Goal: Task Accomplishment & Management: Manage account settings

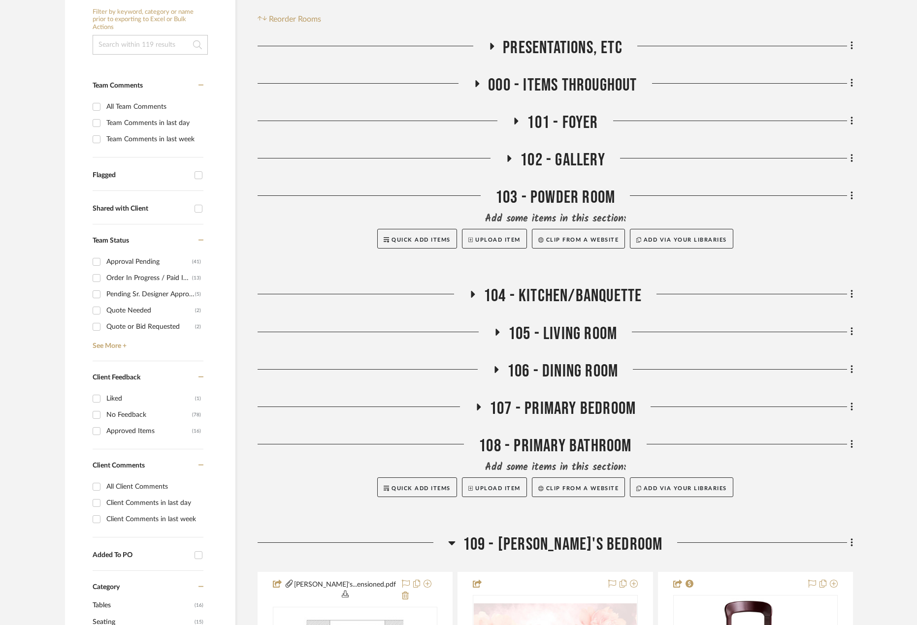
scroll to position [246, 0]
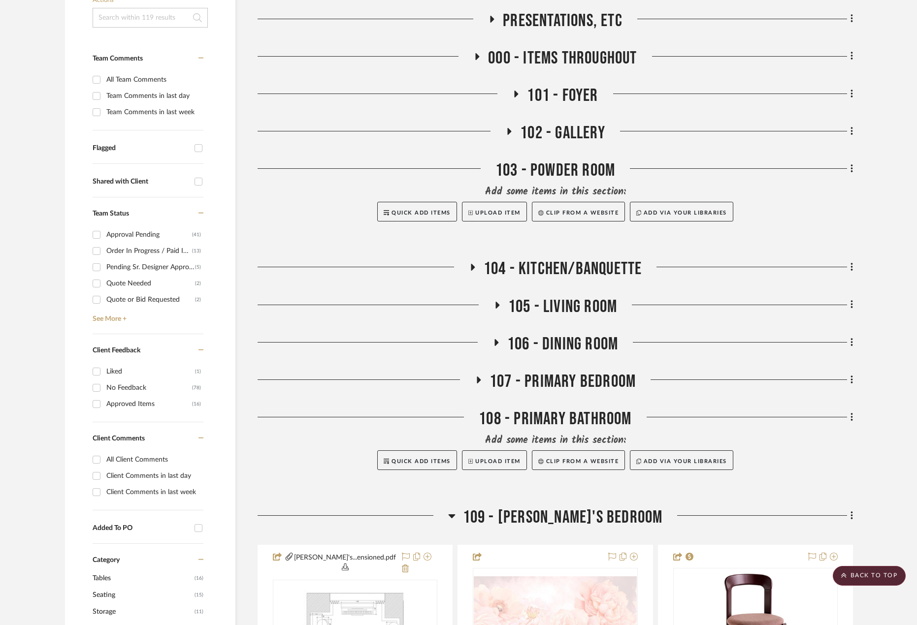
click at [516, 263] on span "104 - KITCHEN/BANQUETTE" at bounding box center [562, 268] width 159 height 21
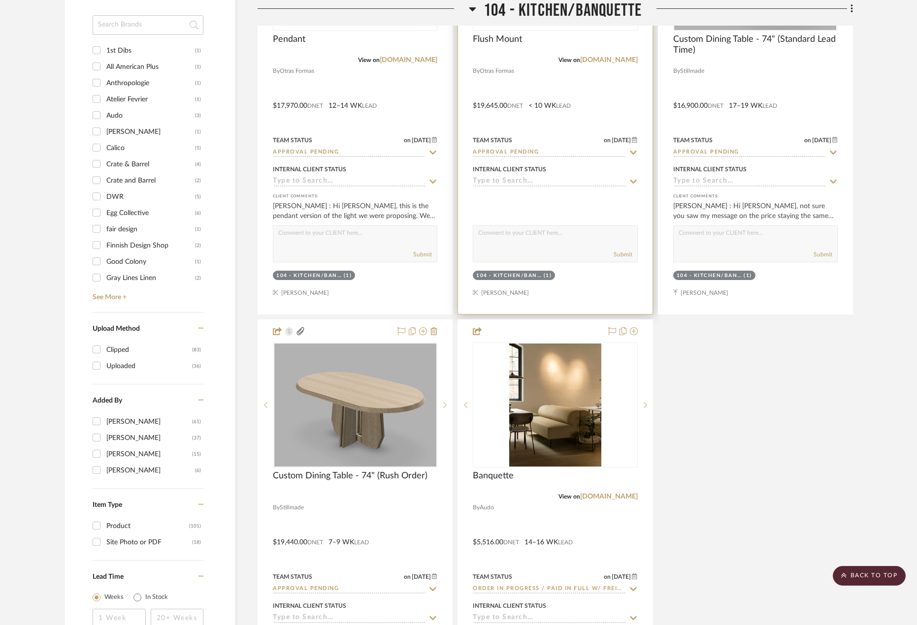
scroll to position [1182, 0]
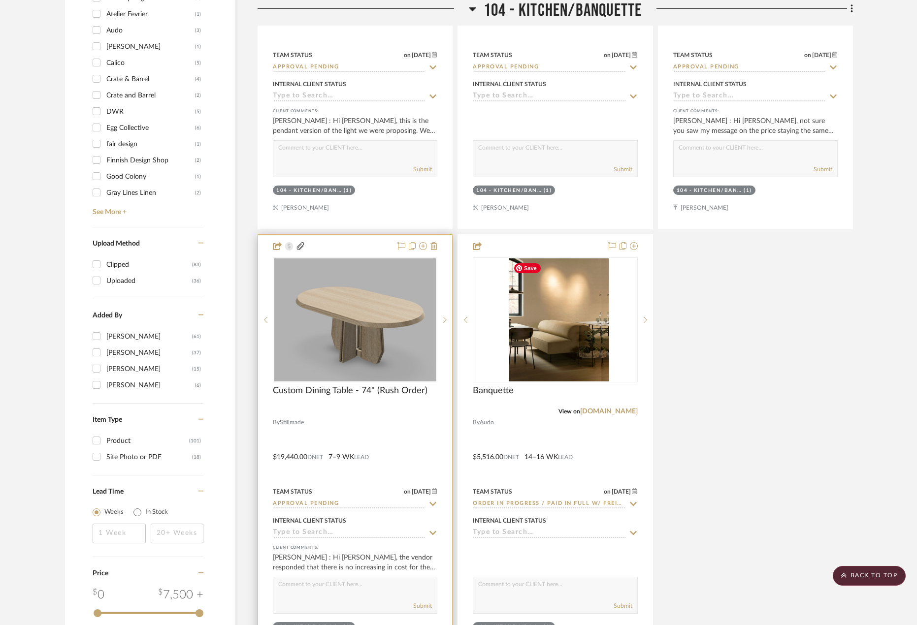
click at [398, 425] on div at bounding box center [355, 450] width 194 height 431
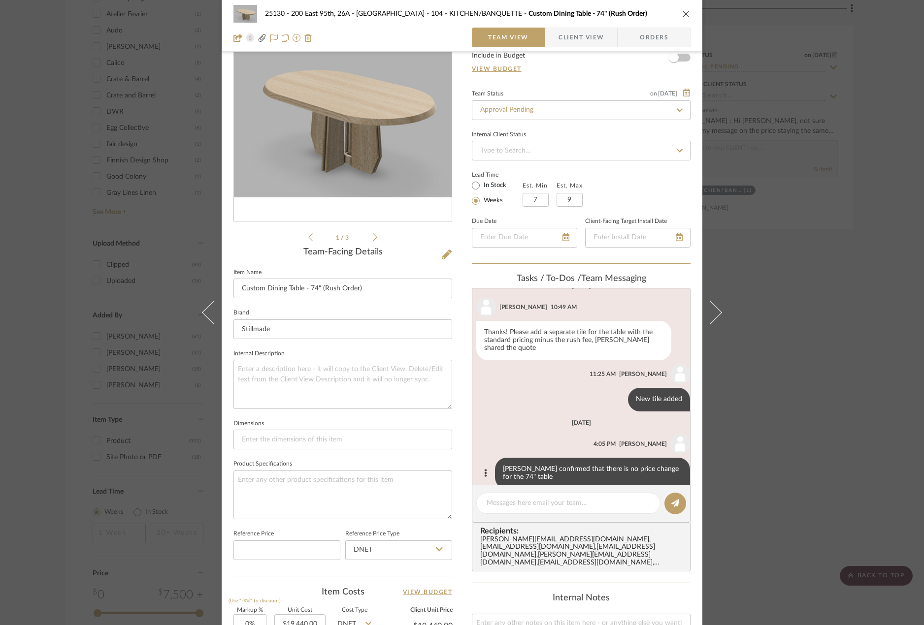
scroll to position [151, 0]
click at [558, 32] on span "Client View" at bounding box center [580, 38] width 45 height 20
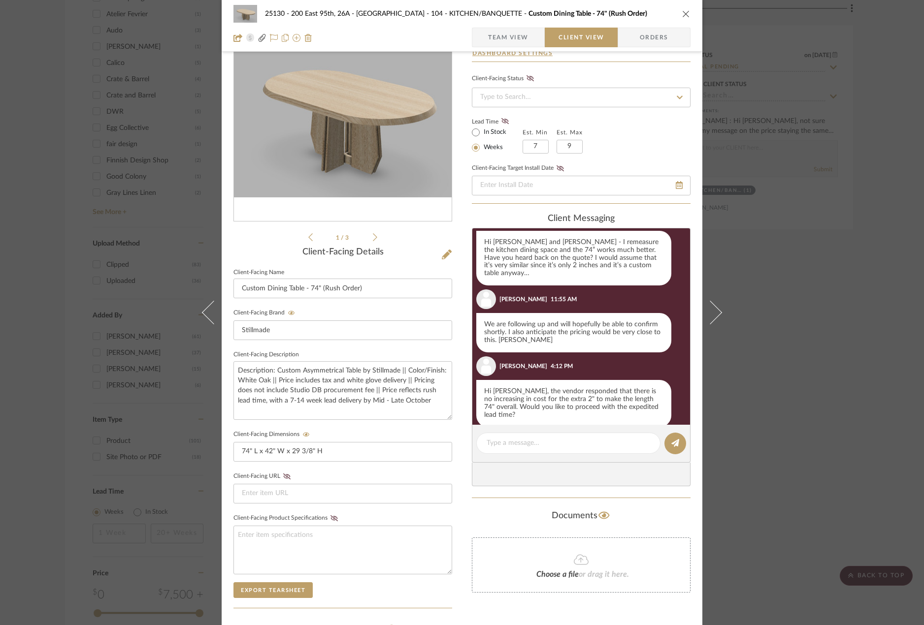
scroll to position [500, 0]
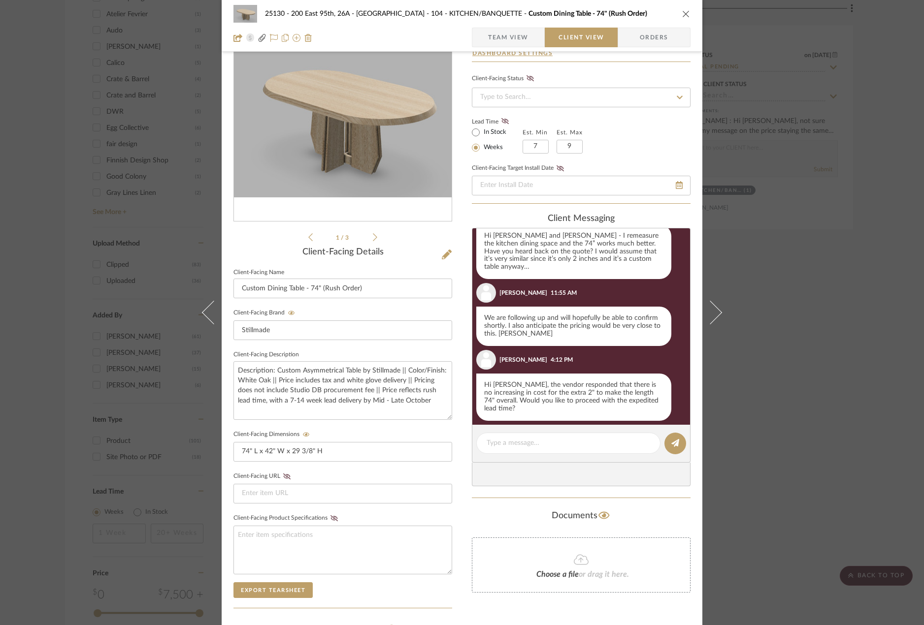
click at [776, 395] on div "25130 - 200 East 95th, 26A - Kosheleva 104 - KITCHEN/BANQUETTE Custom Dining Ta…" at bounding box center [462, 312] width 924 height 625
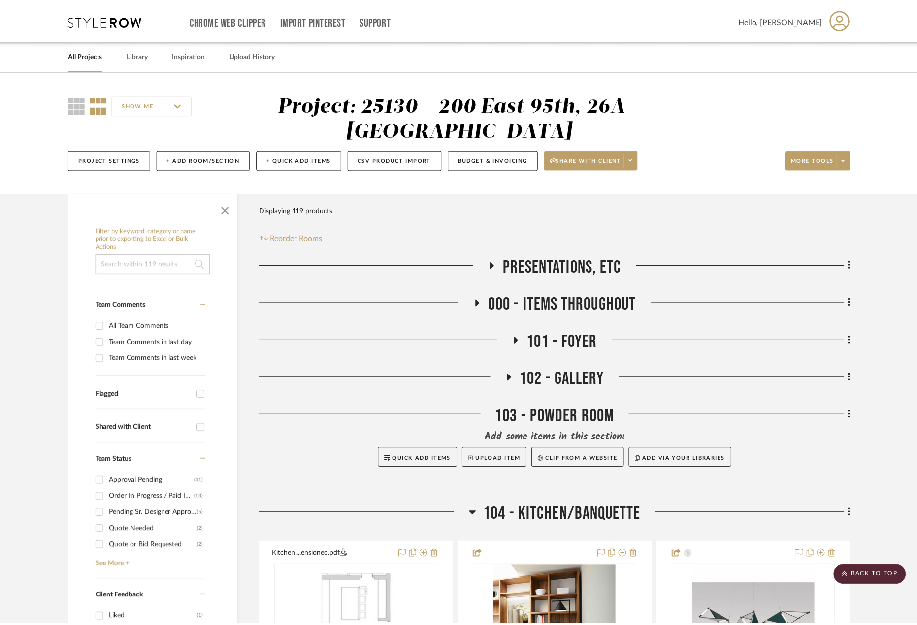
scroll to position [1182, 0]
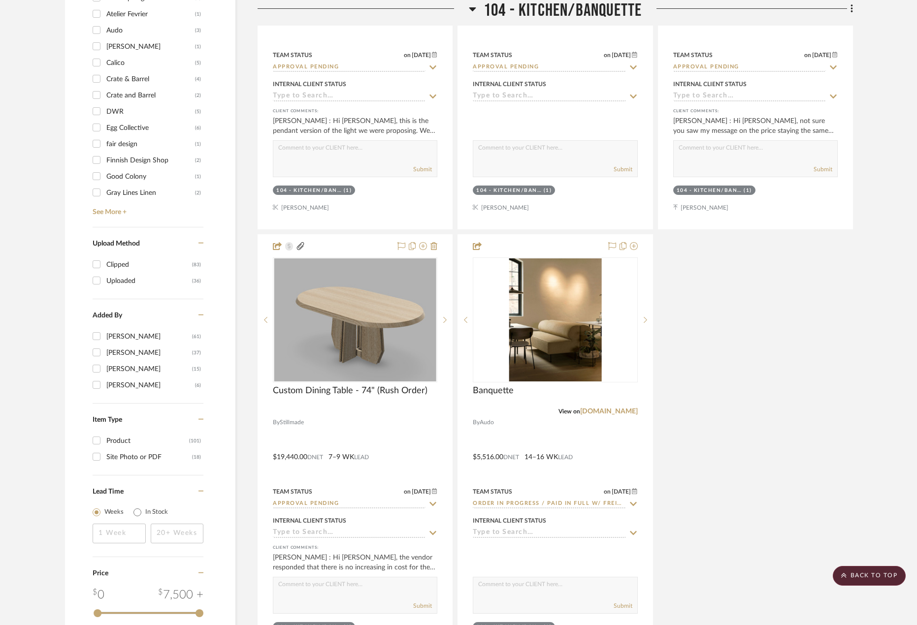
click at [793, 354] on div "Kitchen ...ensioned.pdf Kitchen - Dimensioned Plan By Unknown Team Status Inter…" at bounding box center [554, 13] width 595 height 1305
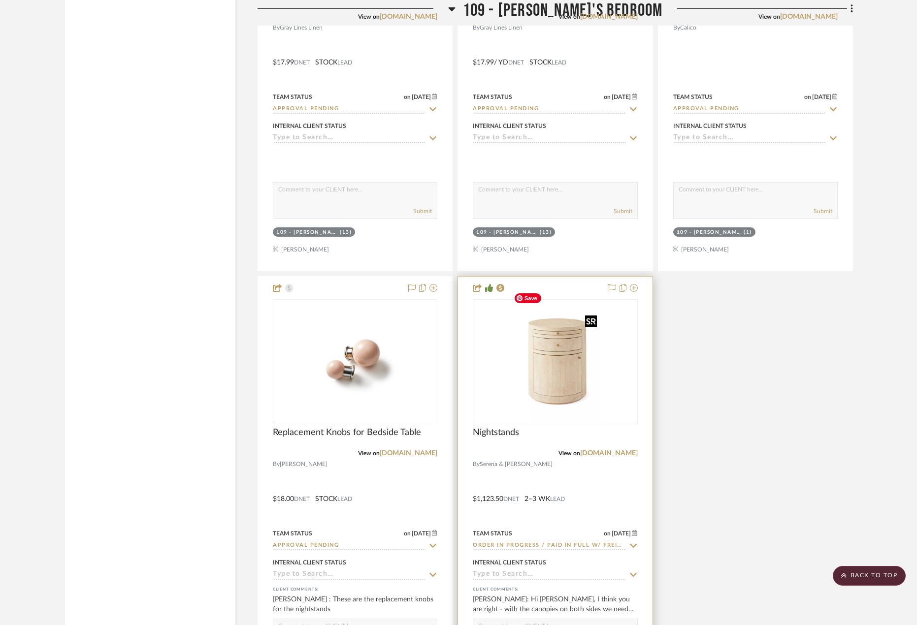
scroll to position [3102, 0]
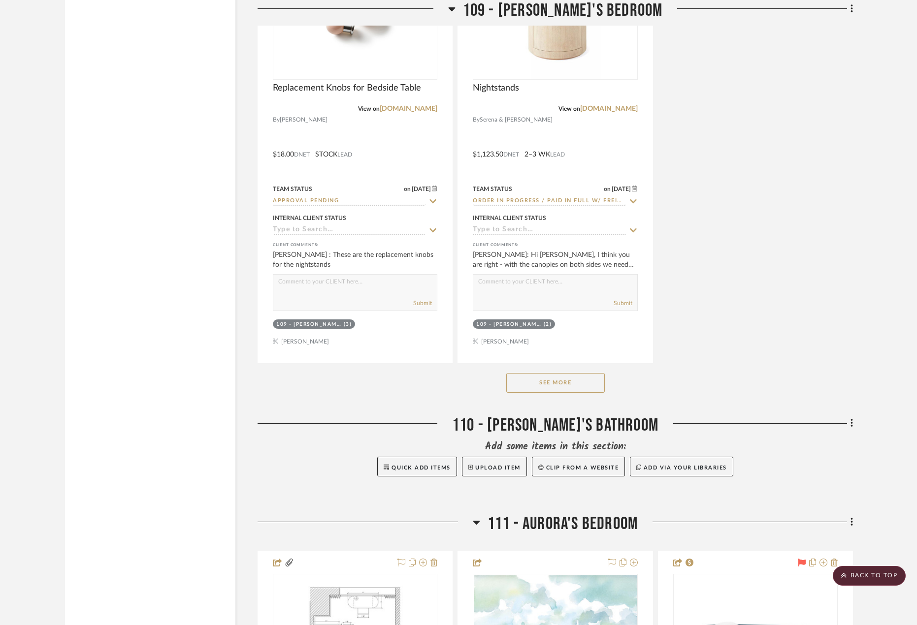
click at [566, 373] on button "See More" at bounding box center [555, 383] width 98 height 20
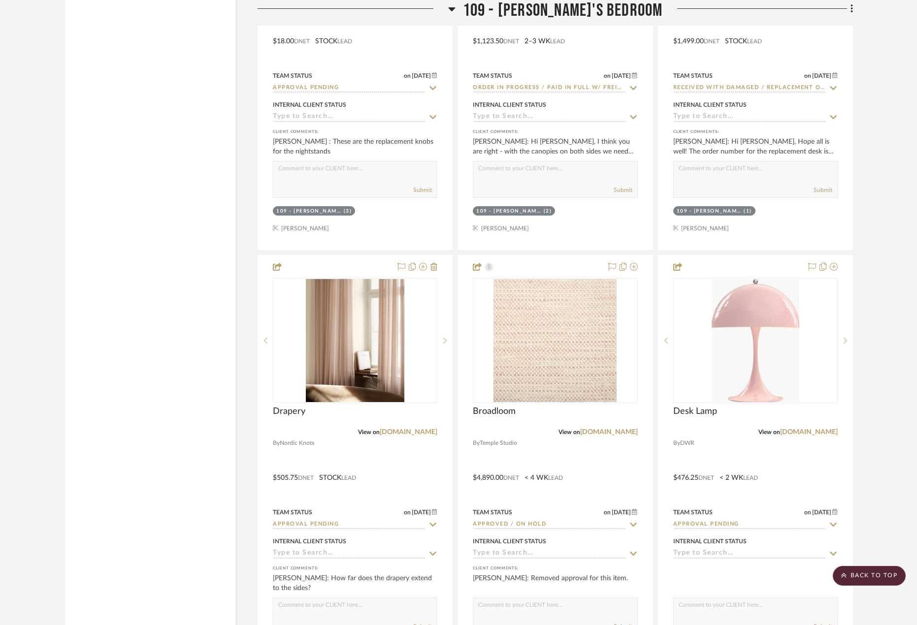
scroll to position [3299, 0]
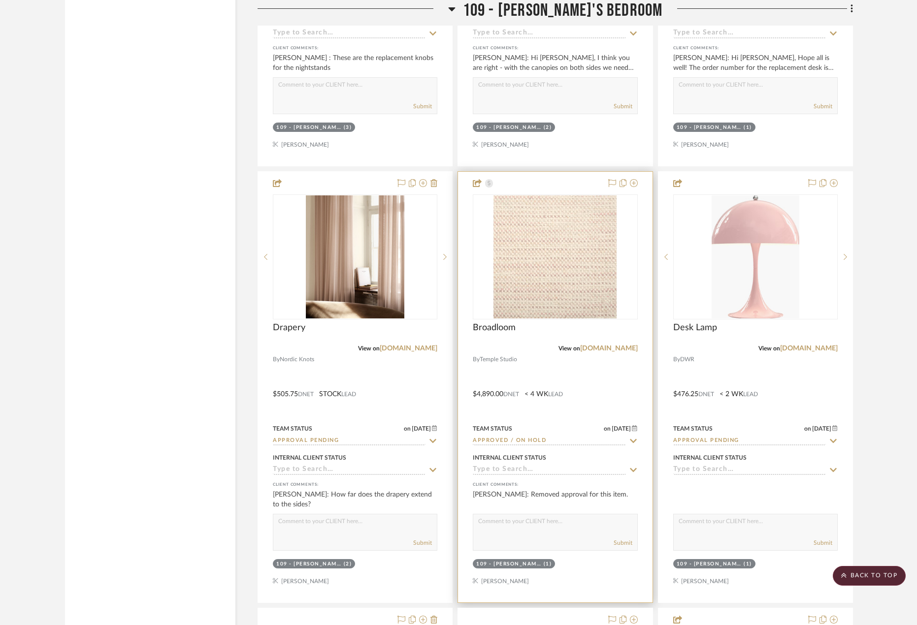
click at [568, 365] on div at bounding box center [555, 387] width 194 height 431
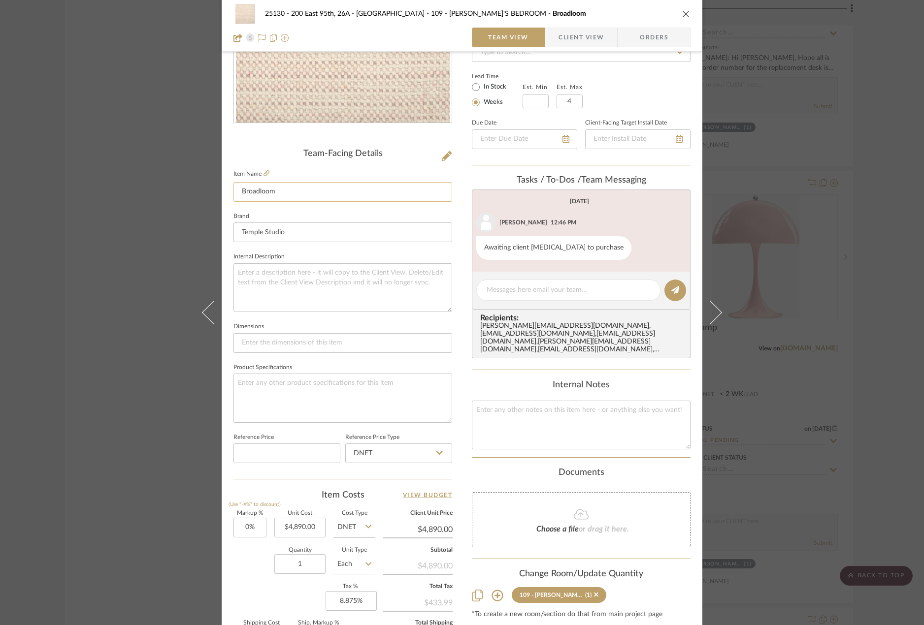
scroll to position [291, 0]
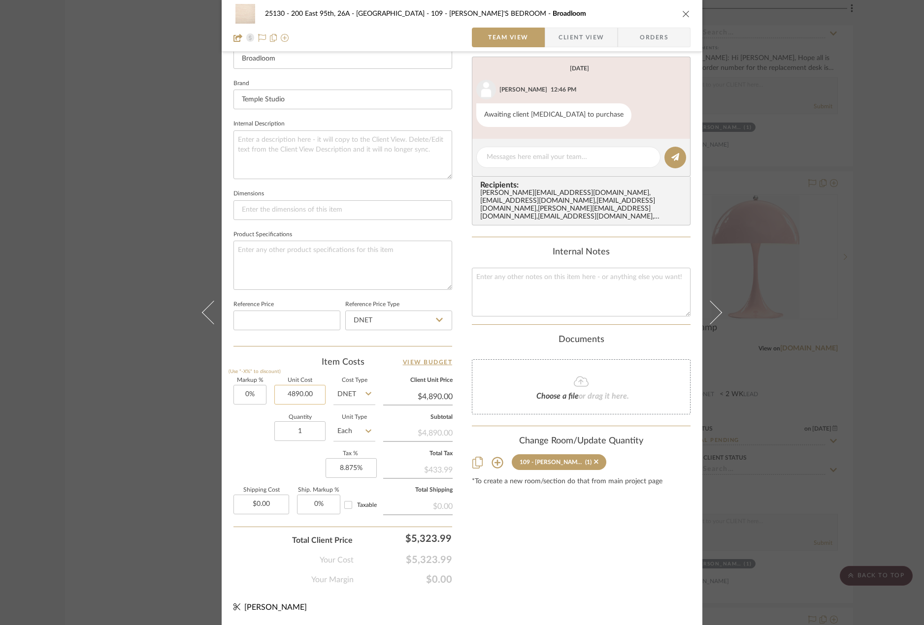
click at [284, 399] on input "4890.00" at bounding box center [299, 395] width 51 height 20
type input "$5,644.00"
type input "8.875"
click at [367, 466] on input "8.875" at bounding box center [350, 468] width 51 height 20
type input "$5,644.00"
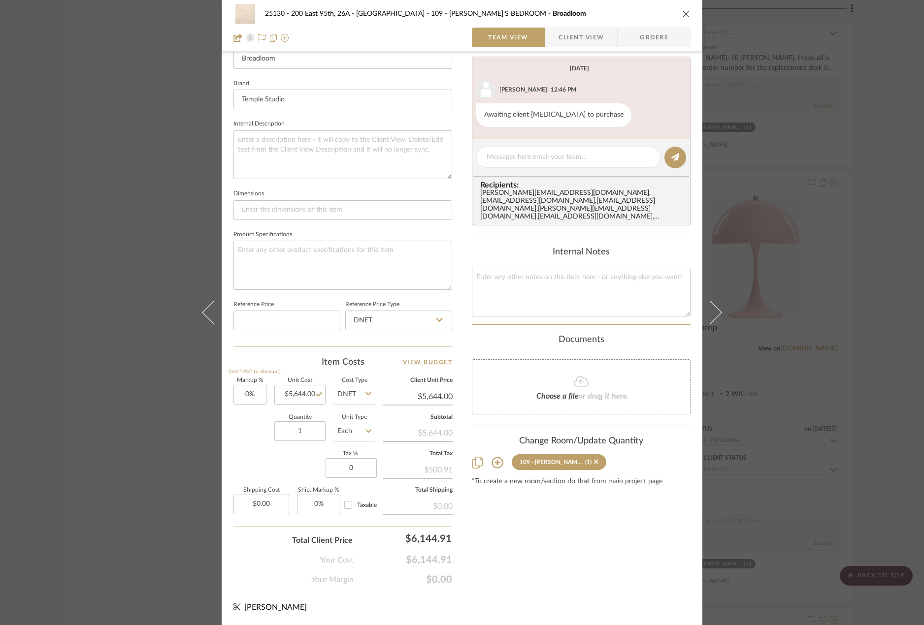
type input "0%"
click at [523, 561] on div "Content here copies to Client View - confirm visibility there. Show in Client D…" at bounding box center [581, 180] width 219 height 810
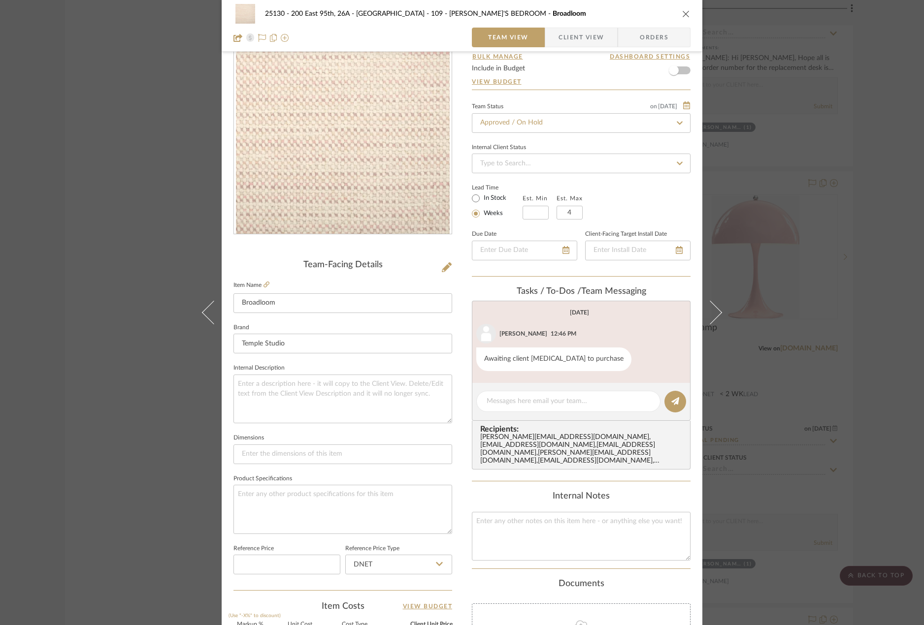
scroll to position [45, 0]
click at [556, 398] on div at bounding box center [568, 403] width 184 height 21
click at [540, 401] on textarea "Price updated to reflect newly sent quote" at bounding box center [567, 403] width 163 height 10
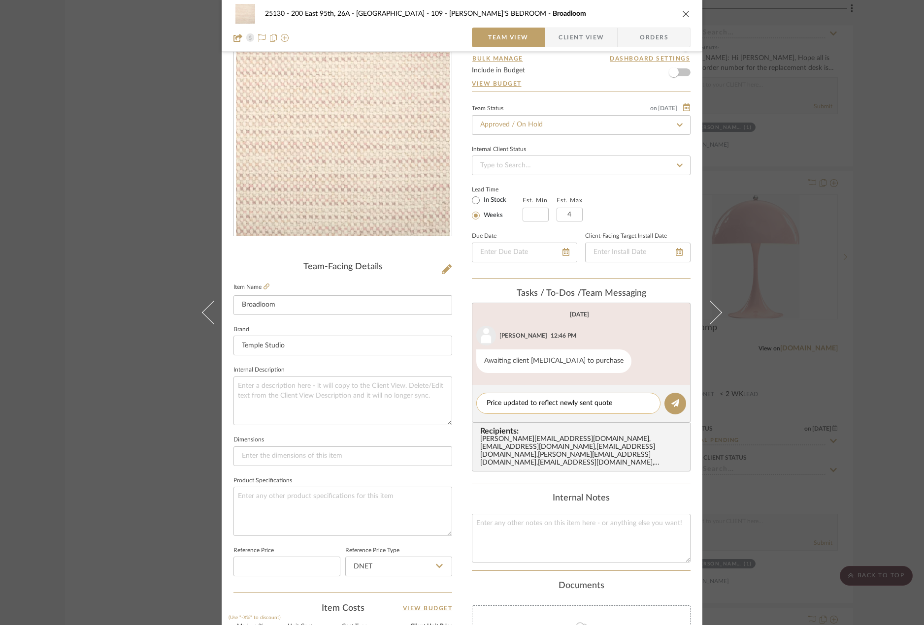
click at [619, 403] on textarea "Price updated to reflect newly sent quote" at bounding box center [567, 403] width 163 height 10
drag, startPoint x: 618, startPoint y: 403, endPoint x: 560, endPoint y: 399, distance: 58.2
click at [560, 399] on textarea "Price updated to reflect newly sent quote" at bounding box center [567, 403] width 163 height 10
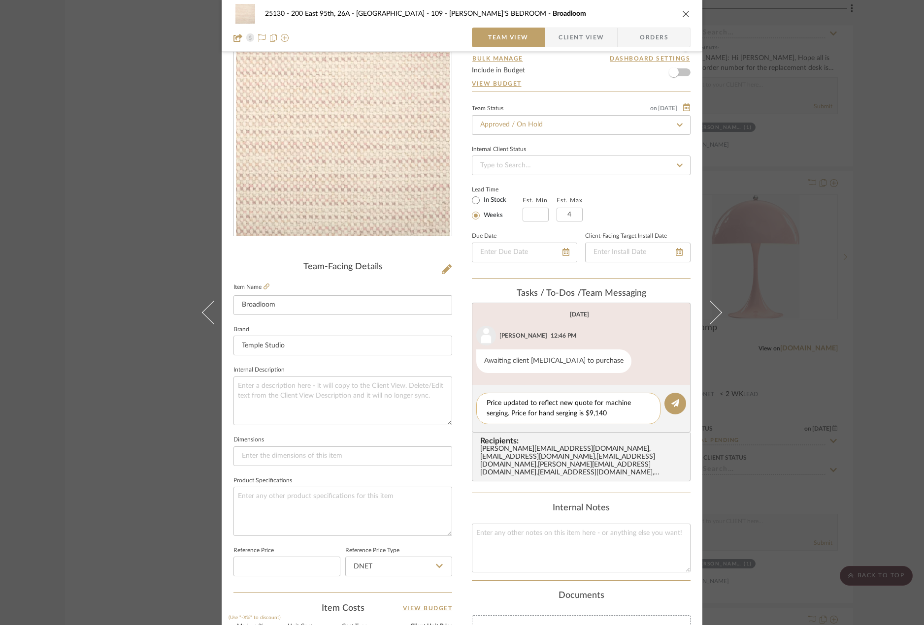
click at [523, 403] on textarea "Price updated to reflect new quote for machine serging. Price for hand serging …" at bounding box center [567, 408] width 163 height 21
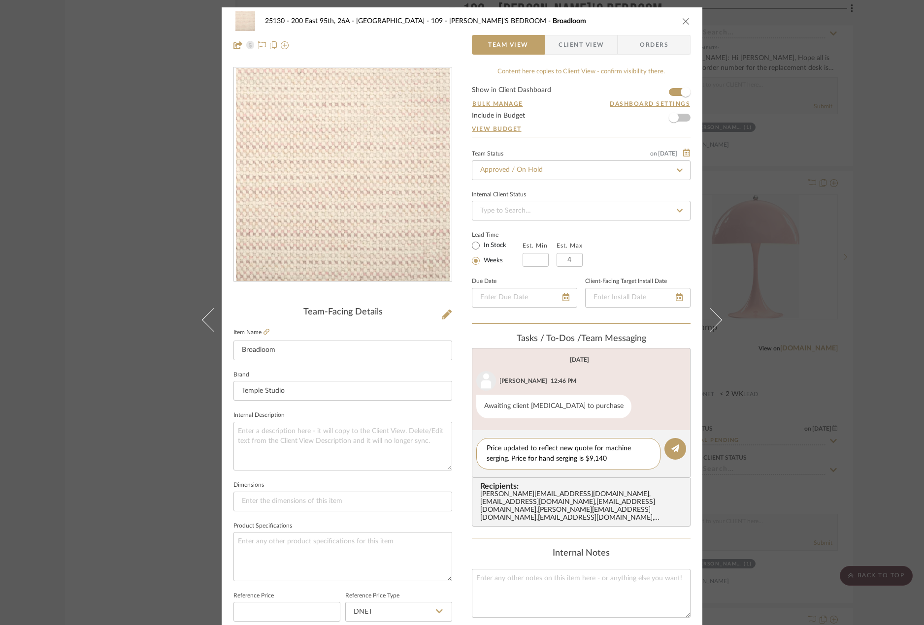
drag, startPoint x: 618, startPoint y: 462, endPoint x: 449, endPoint y: 451, distance: 170.2
click at [449, 451] on div "25130 - 200 East 95th, 26A - Kosheleva 109 - ASTRID'S BEDROOM Broadloom Team Vi…" at bounding box center [462, 461] width 481 height 909
click at [603, 462] on textarea "Price updated to reflect new quote for machine serging. Price for hand serging …" at bounding box center [567, 454] width 163 height 21
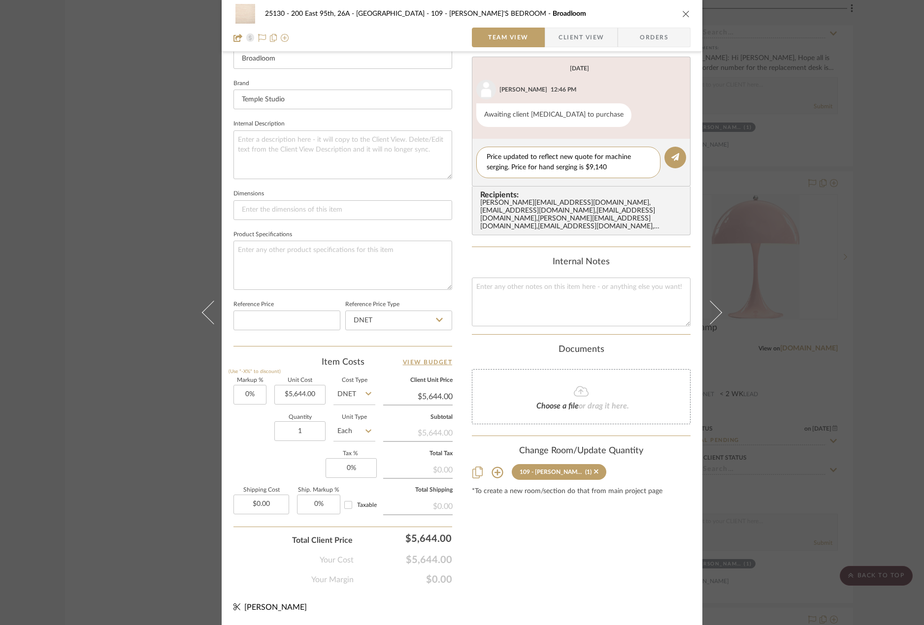
scroll to position [242, 0]
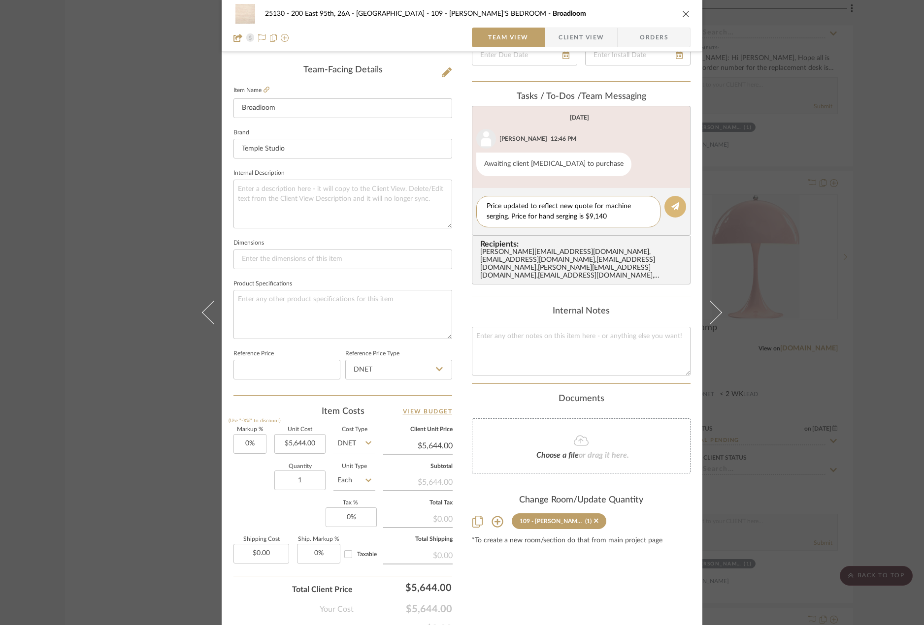
type textarea "Price updated to reflect new quote for machine serging. Price for hand serging …"
click at [671, 208] on icon at bounding box center [675, 206] width 8 height 8
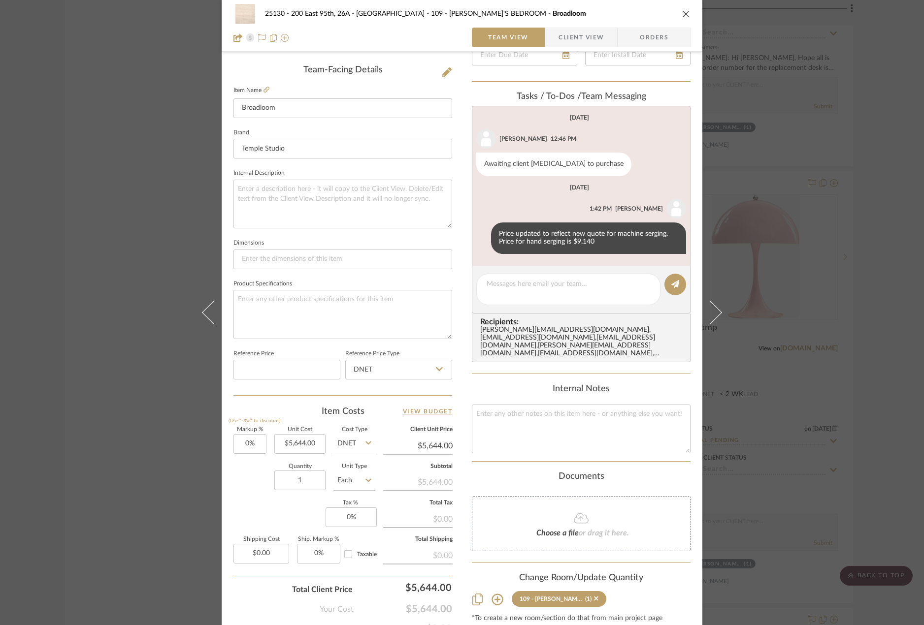
click at [757, 237] on div "25130 - 200 East 95th, 26A - Kosheleva 109 - ASTRID'S BEDROOM Broadloom Team Vi…" at bounding box center [462, 312] width 924 height 625
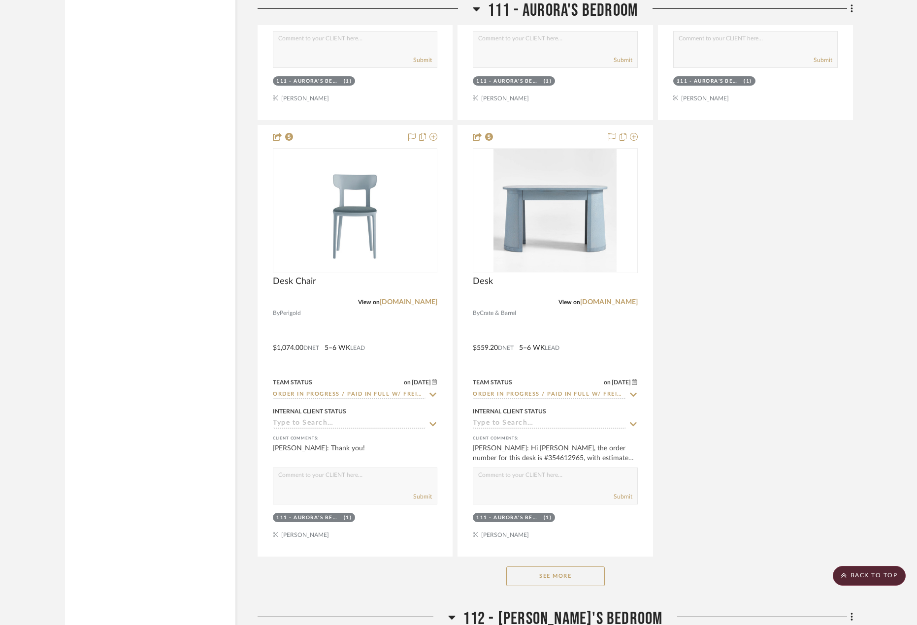
scroll to position [6056, 0]
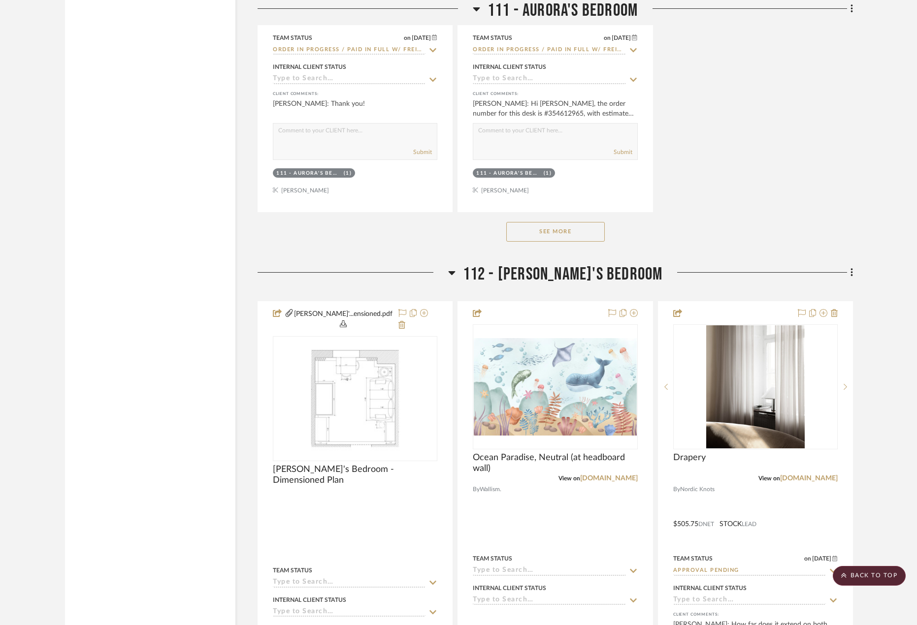
click at [587, 226] on button "See More" at bounding box center [555, 232] width 98 height 20
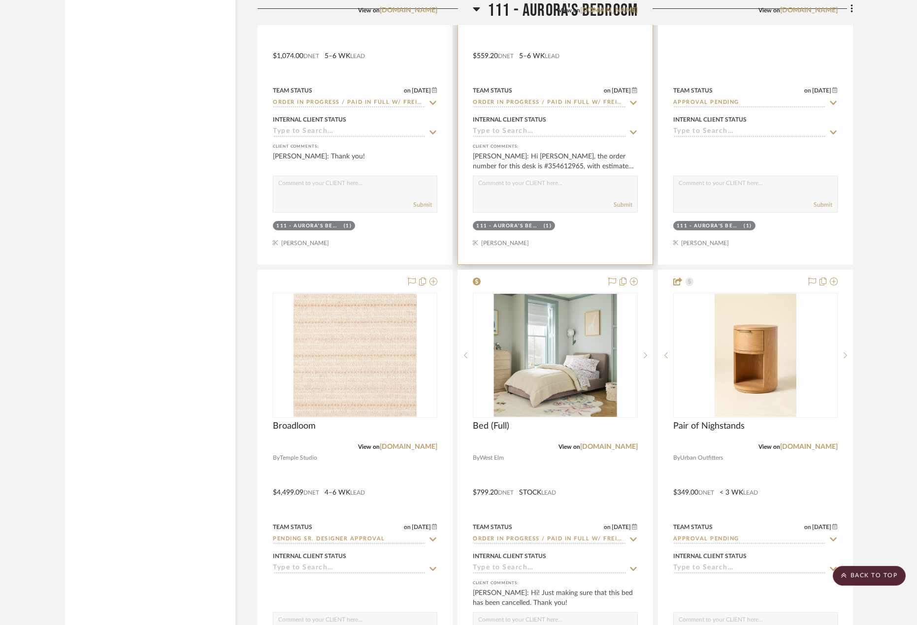
scroll to position [6203, 0]
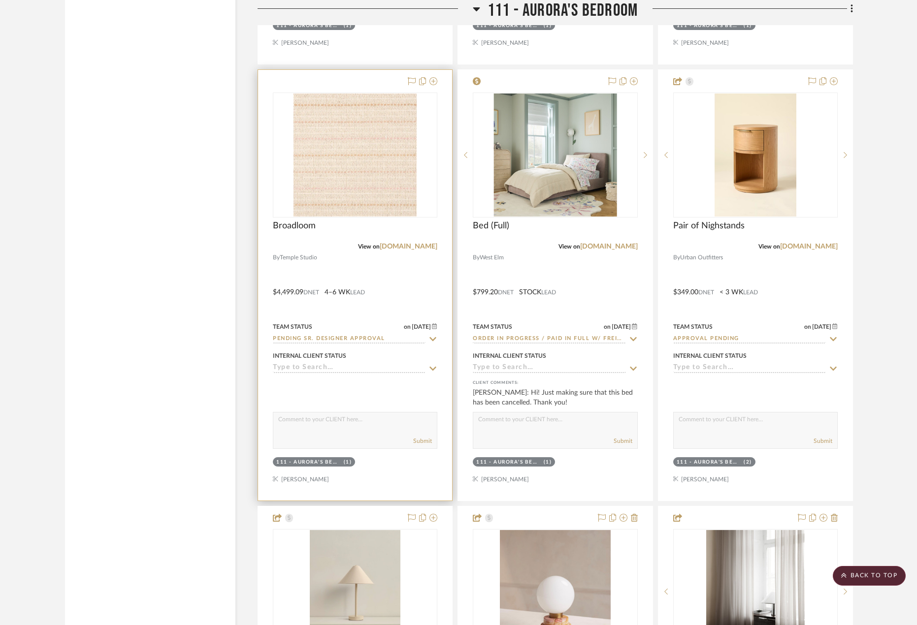
click at [415, 288] on div at bounding box center [355, 285] width 194 height 431
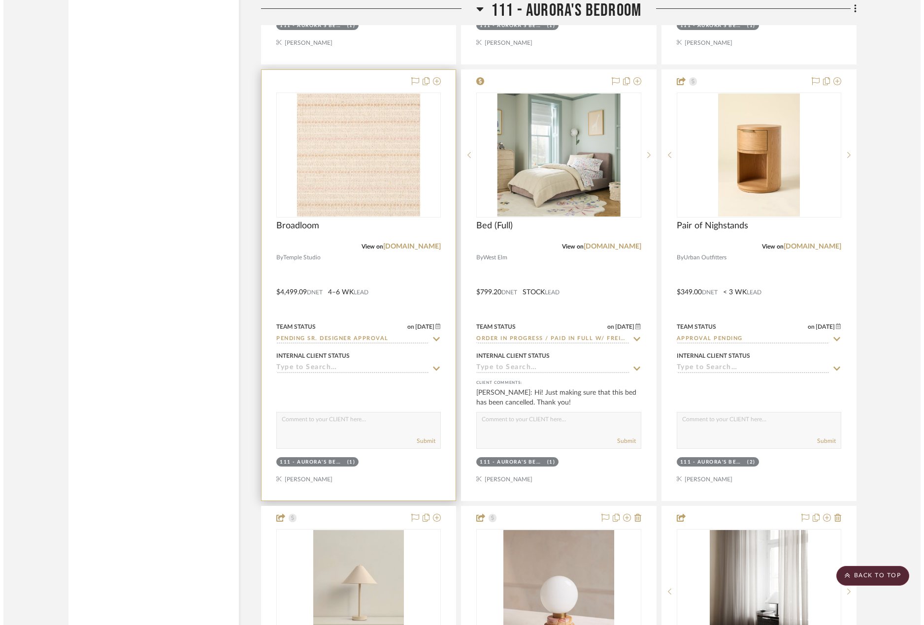
scroll to position [0, 0]
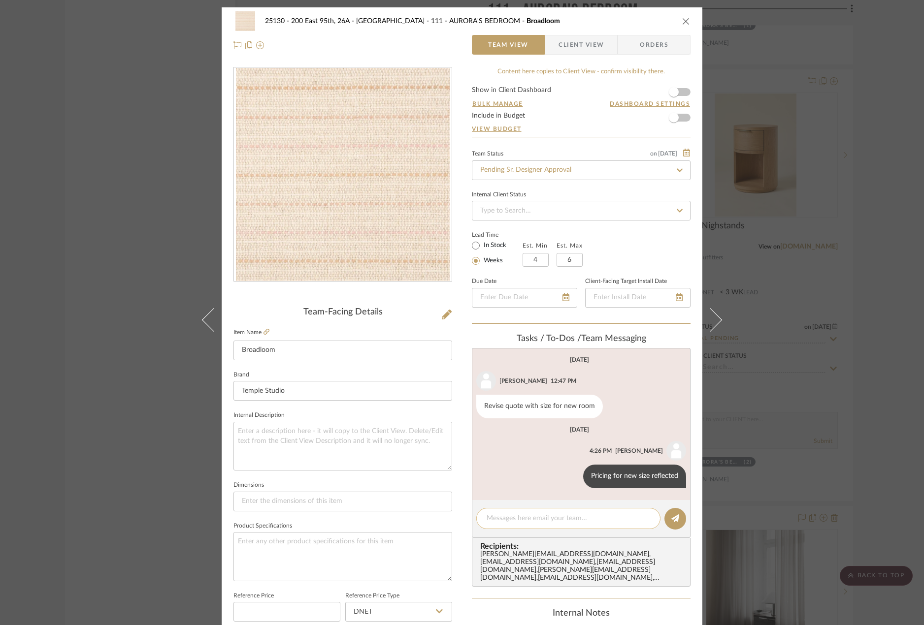
click at [558, 515] on textarea at bounding box center [567, 519] width 163 height 10
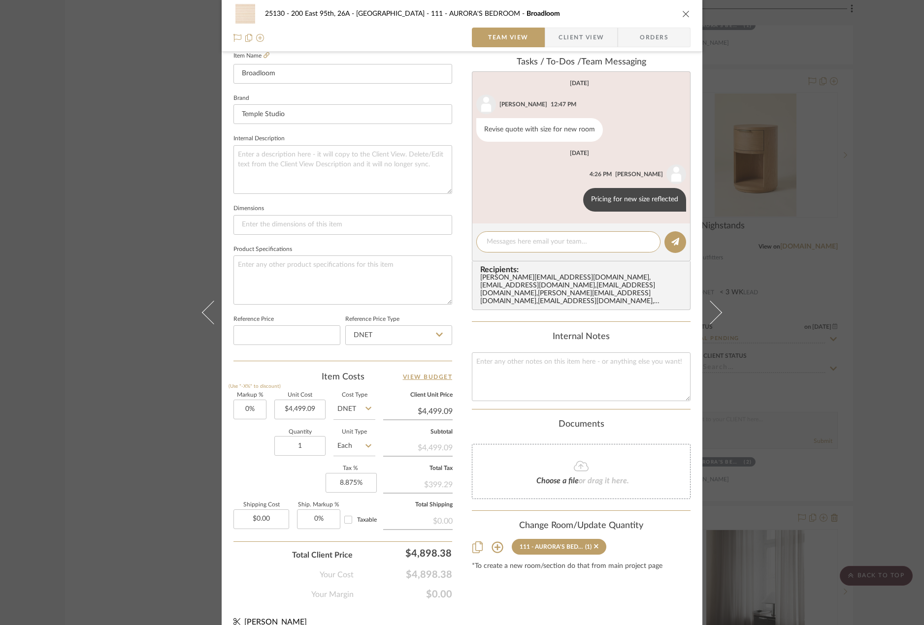
scroll to position [291, 0]
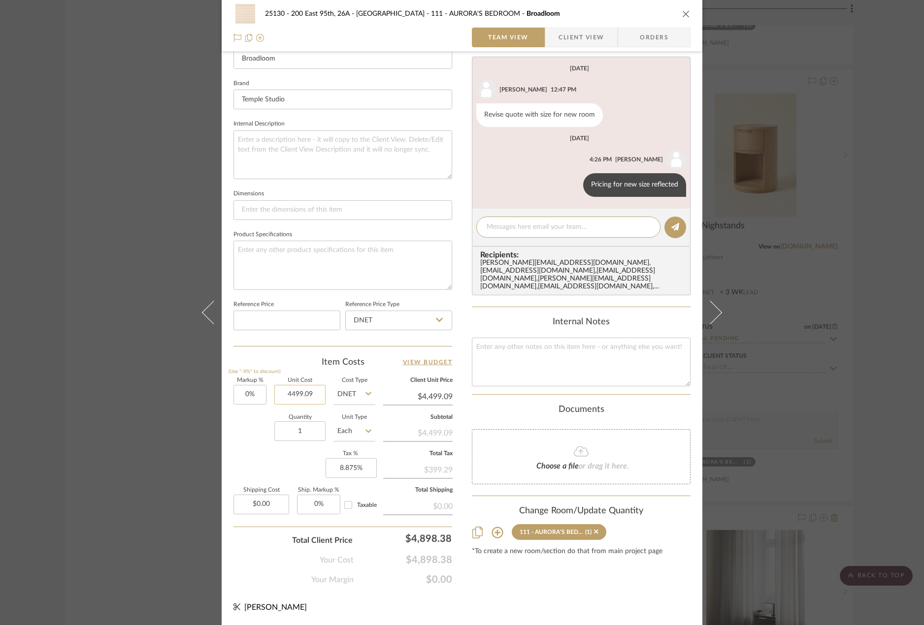
click at [288, 393] on input "4499.09" at bounding box center [299, 395] width 51 height 20
type input "$5,218.00"
type input "8.875"
click at [360, 470] on input "8.875" at bounding box center [350, 468] width 51 height 20
type input "$5,218.00"
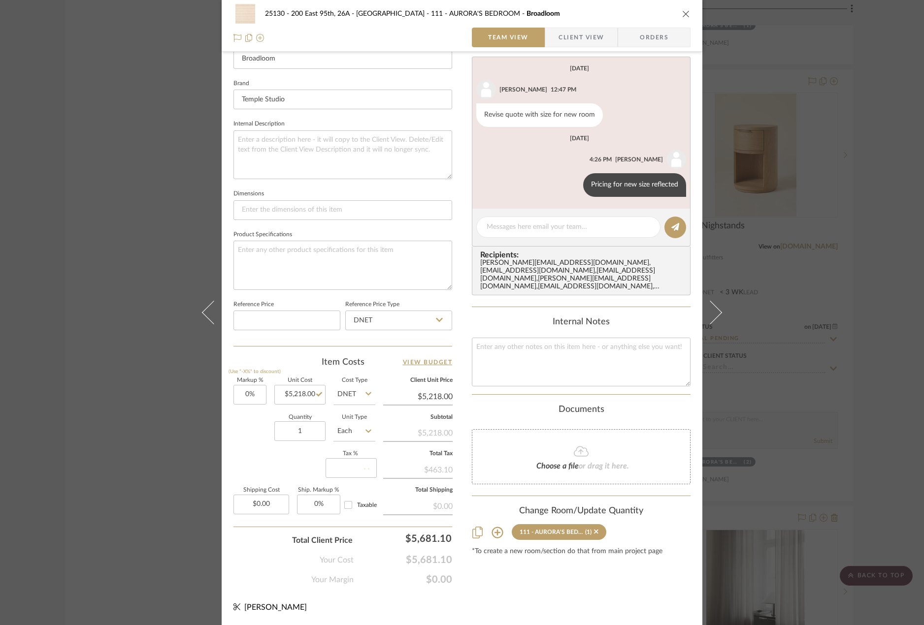
click at [376, 575] on span "$0.00" at bounding box center [402, 580] width 98 height 12
type input "0%"
click at [536, 222] on div at bounding box center [568, 227] width 184 height 21
click at [530, 225] on textarea at bounding box center [567, 227] width 163 height 10
paste textarea "Price updated to reflect new quote for machine serging. Price for hand serging …"
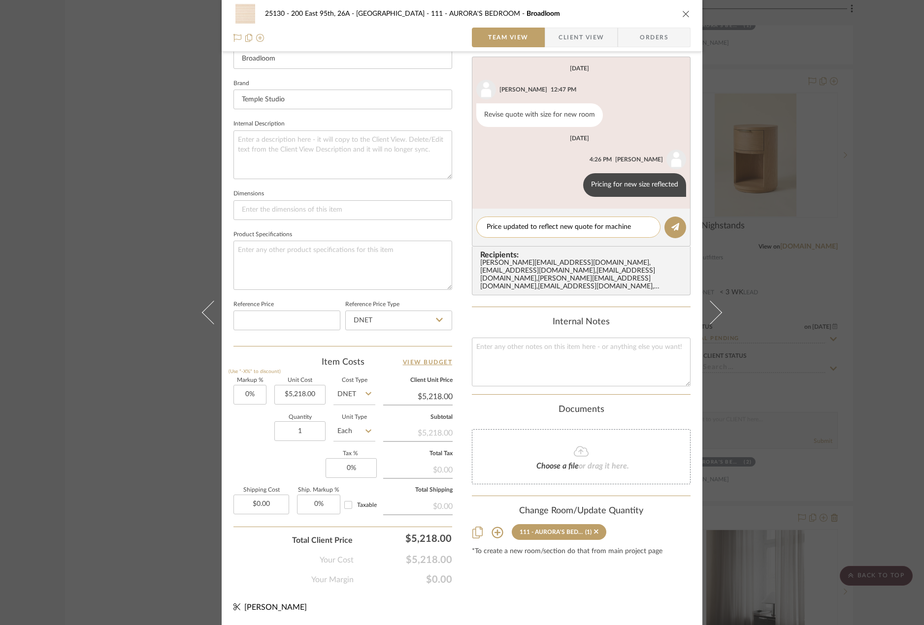
scroll to position [0, 0]
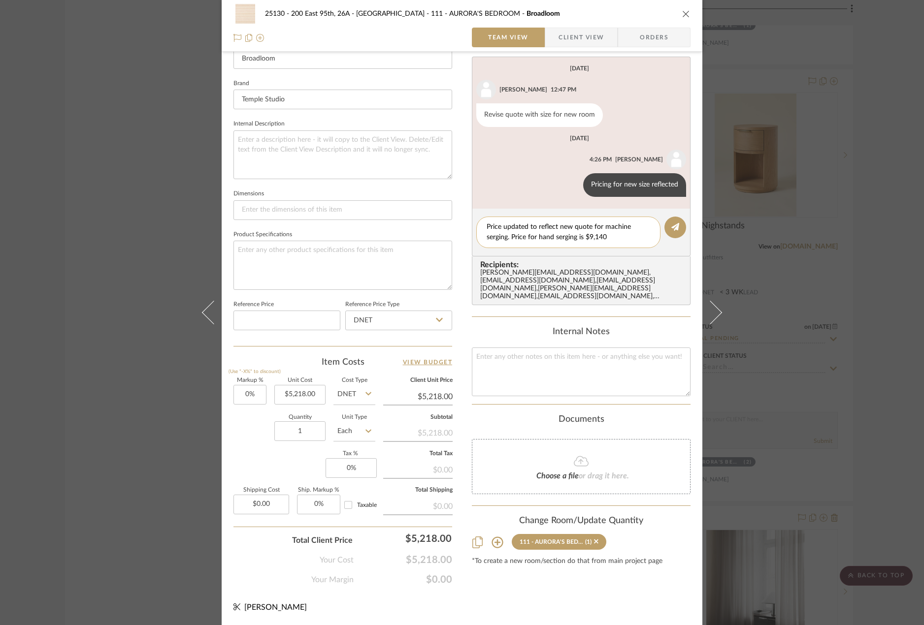
drag, startPoint x: 605, startPoint y: 237, endPoint x: 587, endPoint y: 246, distance: 20.3
click at [587, 246] on div "Price updated to reflect new quote for machine serging. Price for hand serging …" at bounding box center [568, 233] width 184 height 32
click at [526, 234] on textarea "Price updated to reflect new quote for machine serging. Price for hand serging …" at bounding box center [567, 232] width 163 height 21
drag, startPoint x: 606, startPoint y: 241, endPoint x: 444, endPoint y: 223, distance: 162.9
click at [444, 223] on div "25130 - 200 East 95th, 26A - Kosheleva 111 - AURORA'S BEDROOM Broadloom Team Vi…" at bounding box center [462, 170] width 481 height 909
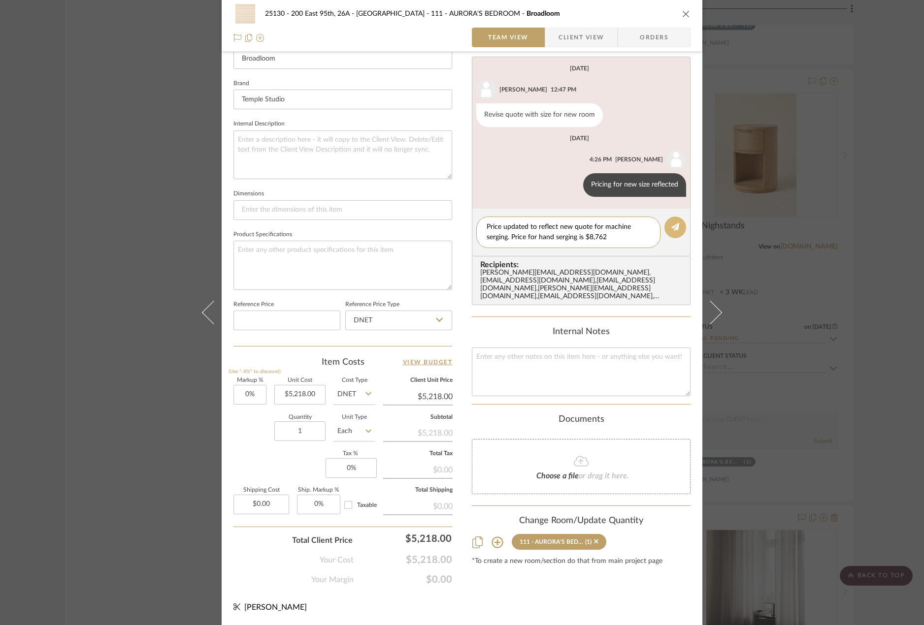
type textarea "Price updated to reflect new quote for machine serging. Price for hand serging …"
click at [676, 227] on button at bounding box center [675, 228] width 22 height 22
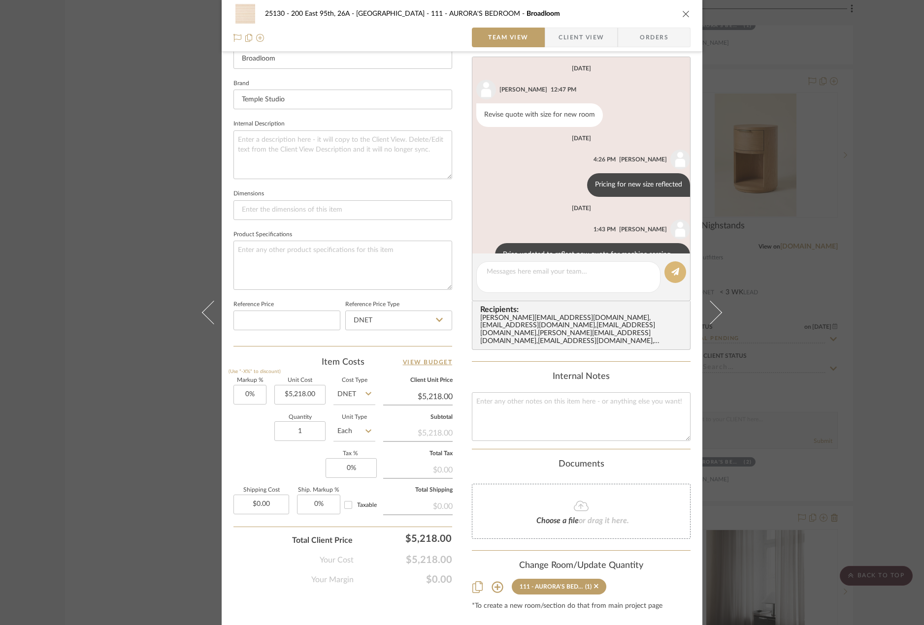
scroll to position [33, 0]
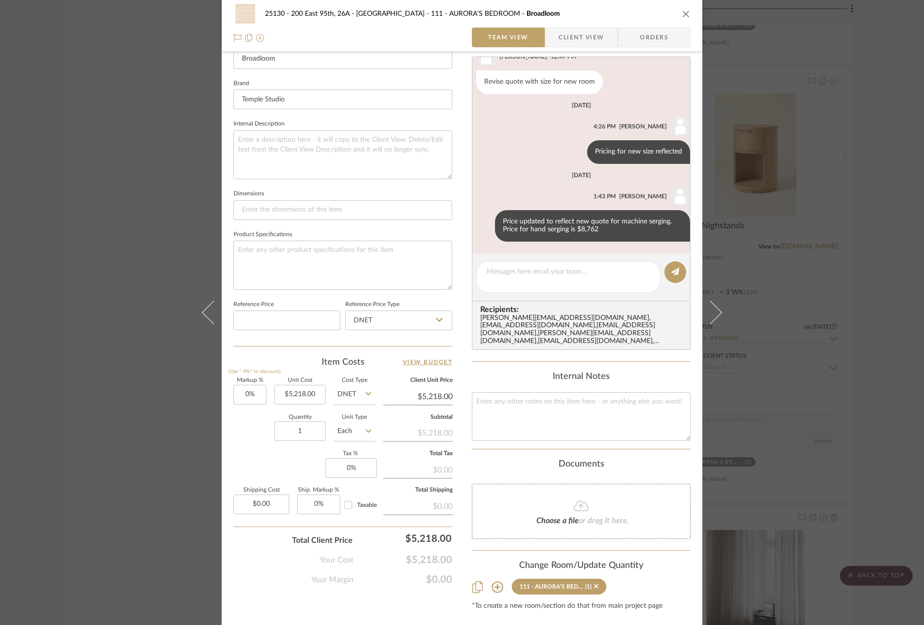
click at [836, 249] on div "25130 - 200 East 95th, 26A - Kosheleva 111 - AURORA'S BEDROOM Broadloom Team Vi…" at bounding box center [462, 312] width 924 height 625
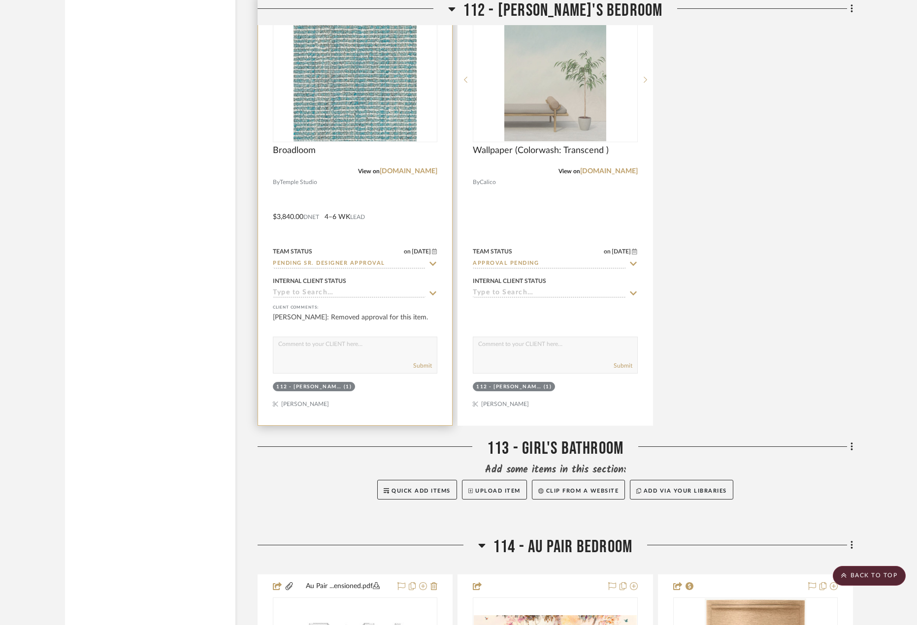
scroll to position [8124, 0]
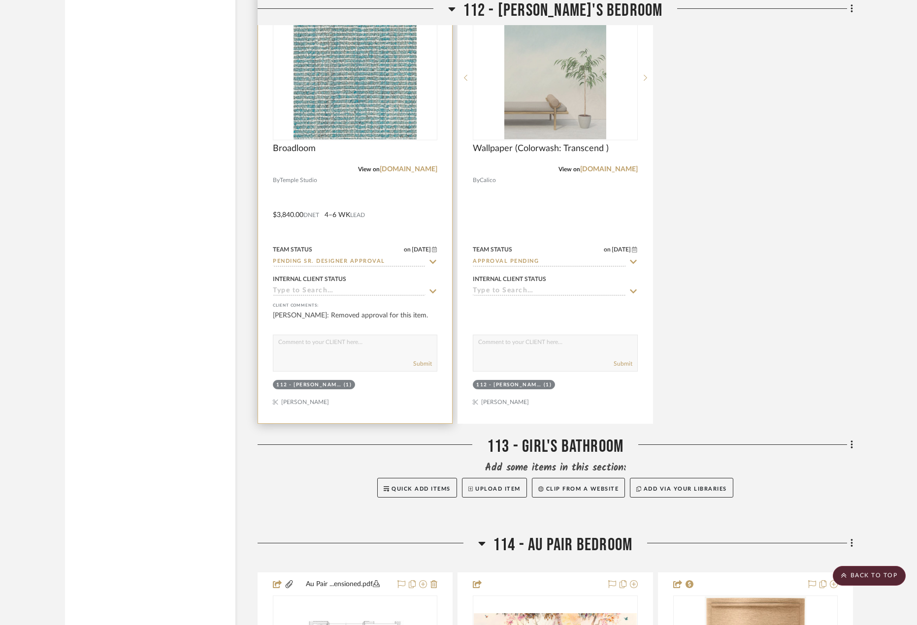
click at [391, 184] on div at bounding box center [355, 208] width 194 height 431
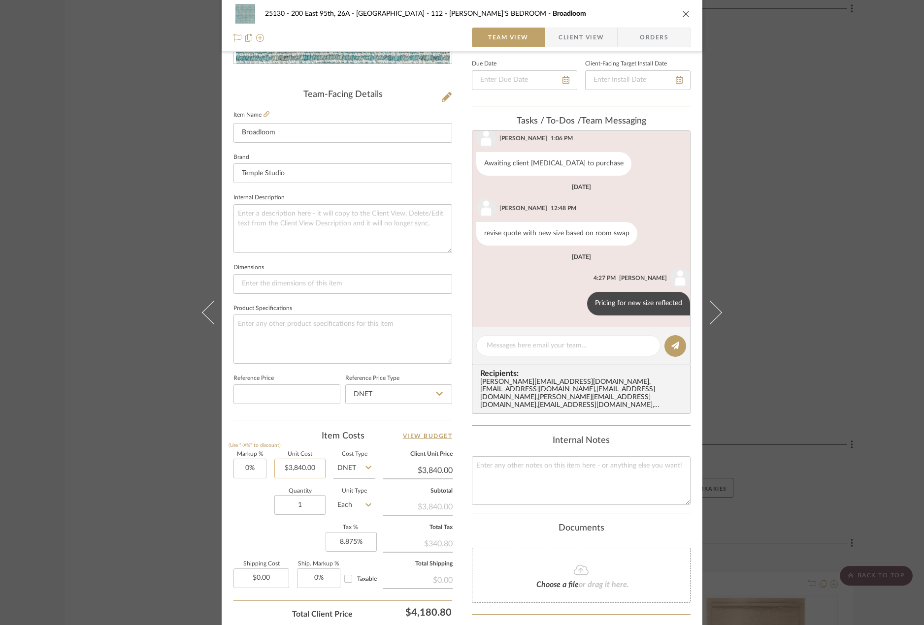
scroll to position [246, 0]
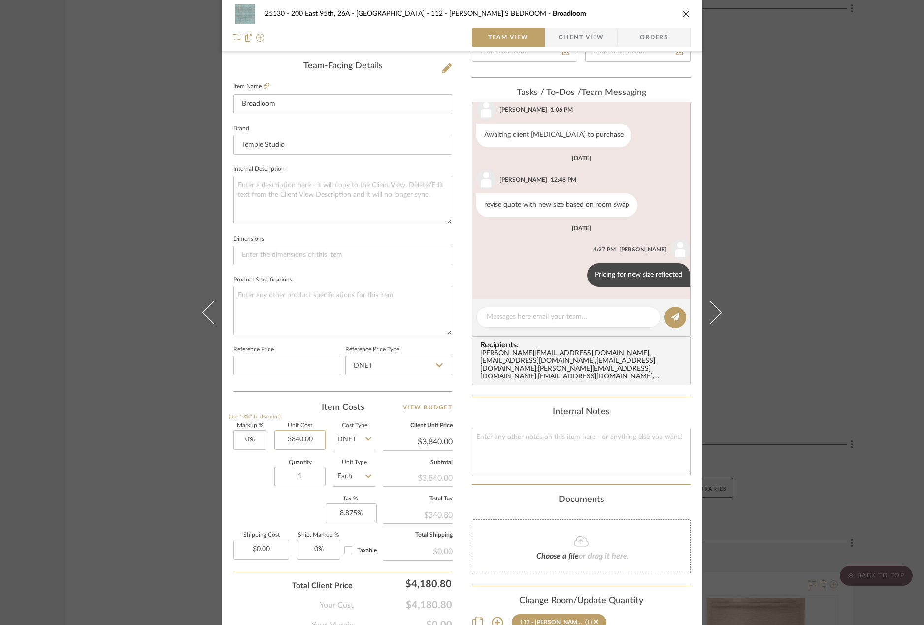
click at [294, 435] on input "3840.00" at bounding box center [299, 440] width 51 height 20
type input "$4,668.00"
type input "8.875"
click at [350, 521] on input "8.875" at bounding box center [350, 514] width 51 height 20
type input "$4,668.00"
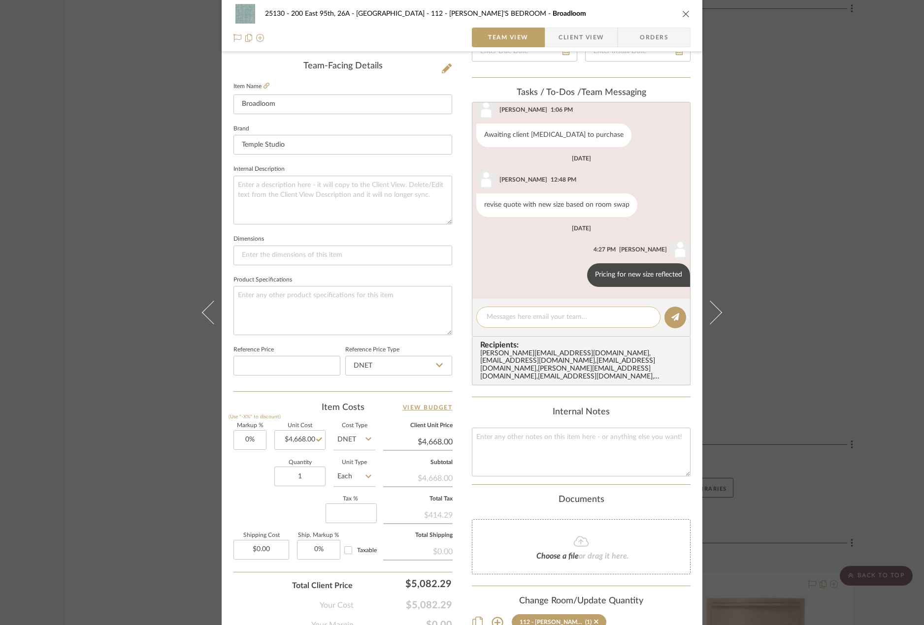
click at [564, 314] on textarea at bounding box center [567, 317] width 163 height 10
type input "0%"
paste textarea "Price updated to reflect new quote for machine serging. Price for hand serging …"
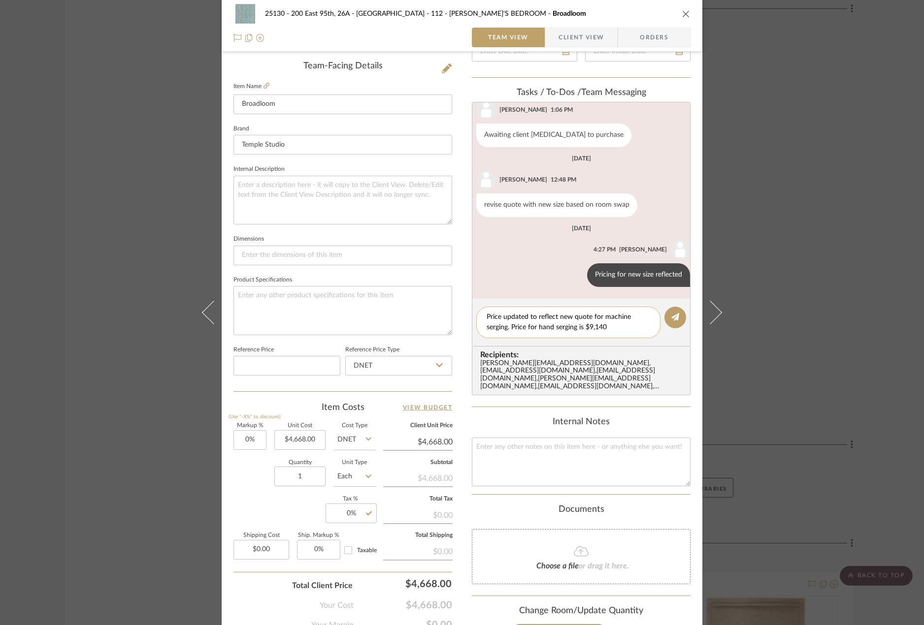
drag, startPoint x: 604, startPoint y: 329, endPoint x: 587, endPoint y: 333, distance: 17.6
click at [587, 333] on textarea "Price updated to reflect new quote for machine serging. Price for hand serging …" at bounding box center [567, 322] width 163 height 21
type textarea "Price updated to reflect new quote for machine serging. Price for hand serging …"
click at [671, 319] on icon at bounding box center [675, 317] width 8 height 8
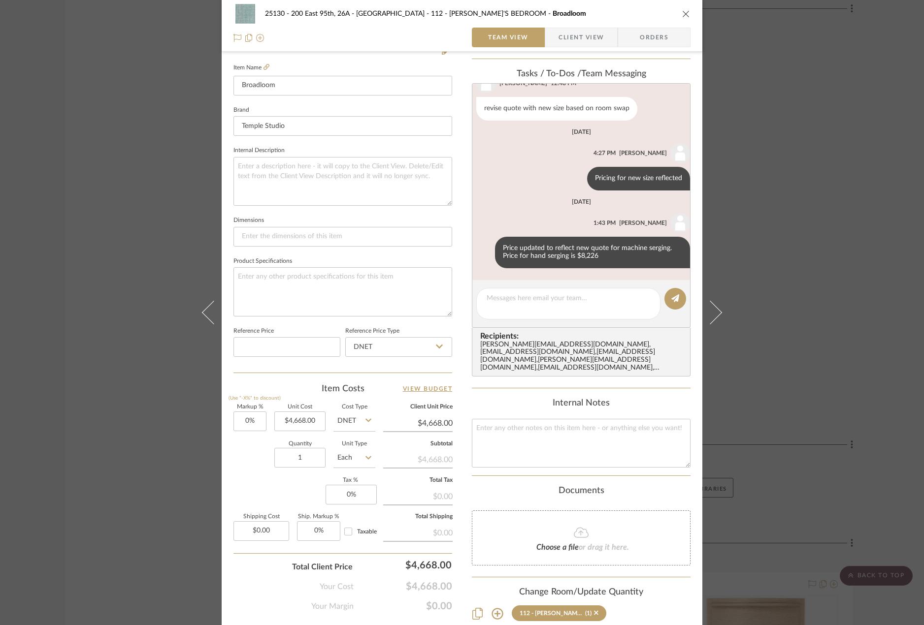
scroll to position [316, 0]
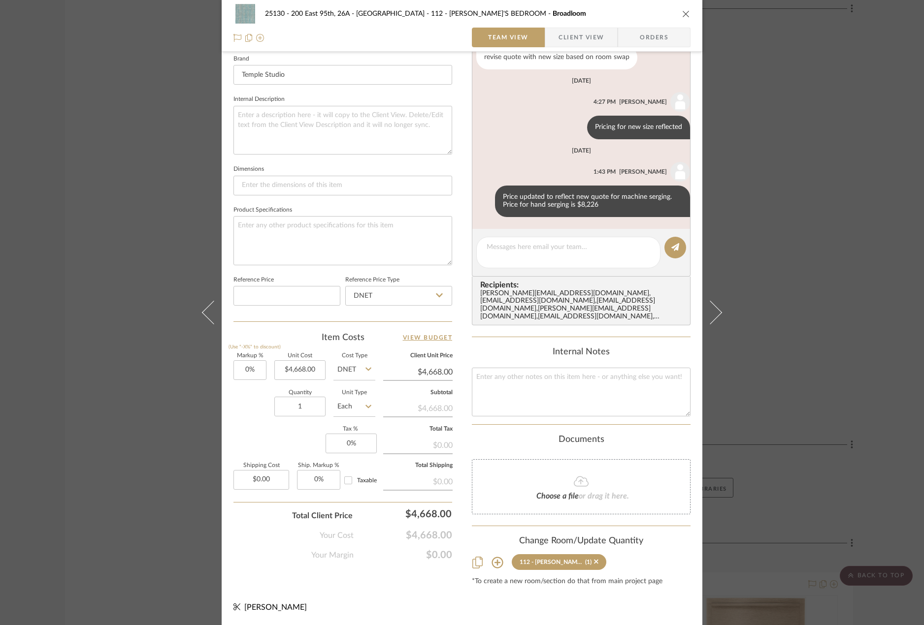
click at [797, 332] on div "25130 - 200 East 95th, 26A - Kosheleva 112 - ELEANOR'S BEDROOM Broadloom Team V…" at bounding box center [462, 312] width 924 height 625
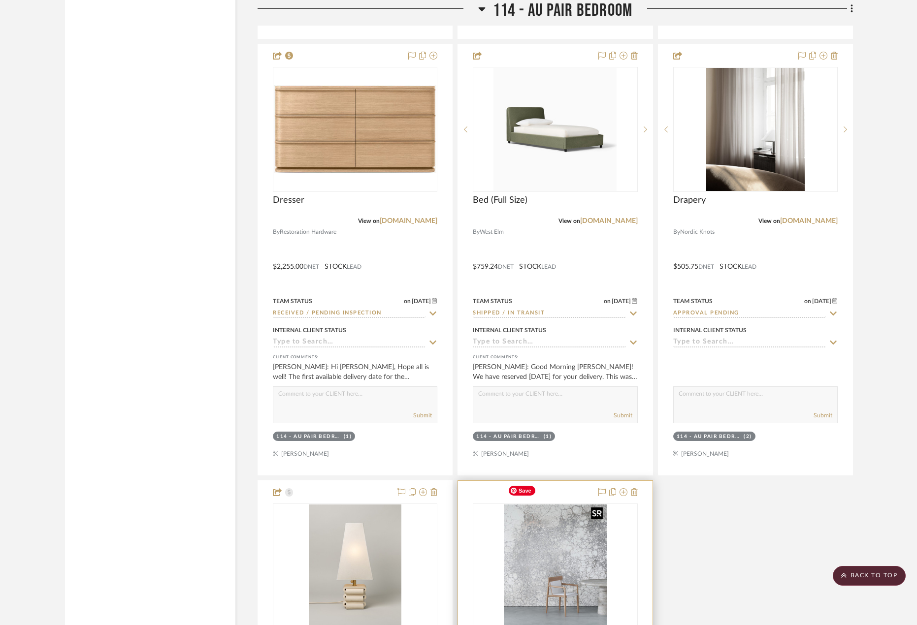
scroll to position [8930, 0]
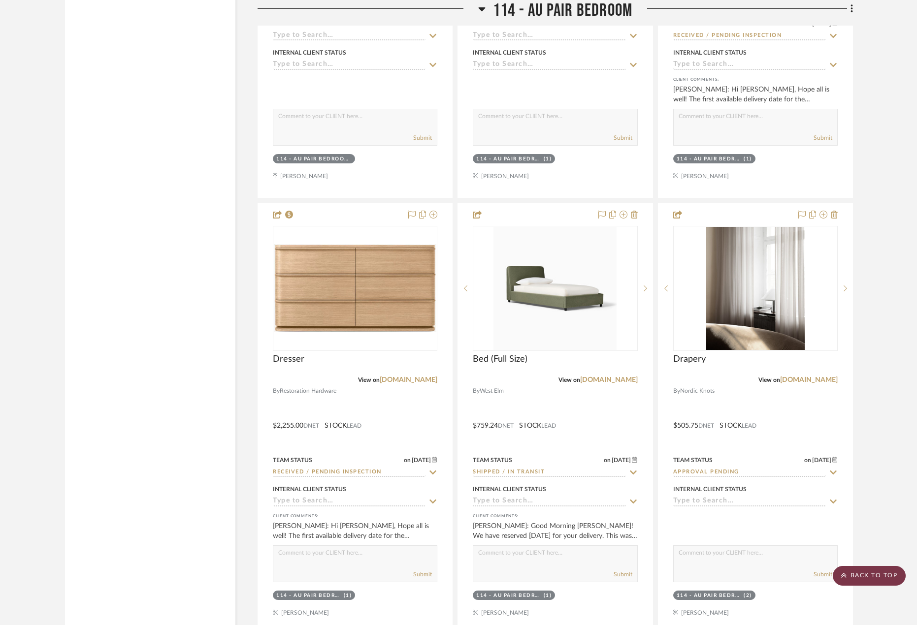
click at [876, 579] on scroll-to-top-button "BACK TO TOP" at bounding box center [869, 576] width 73 height 20
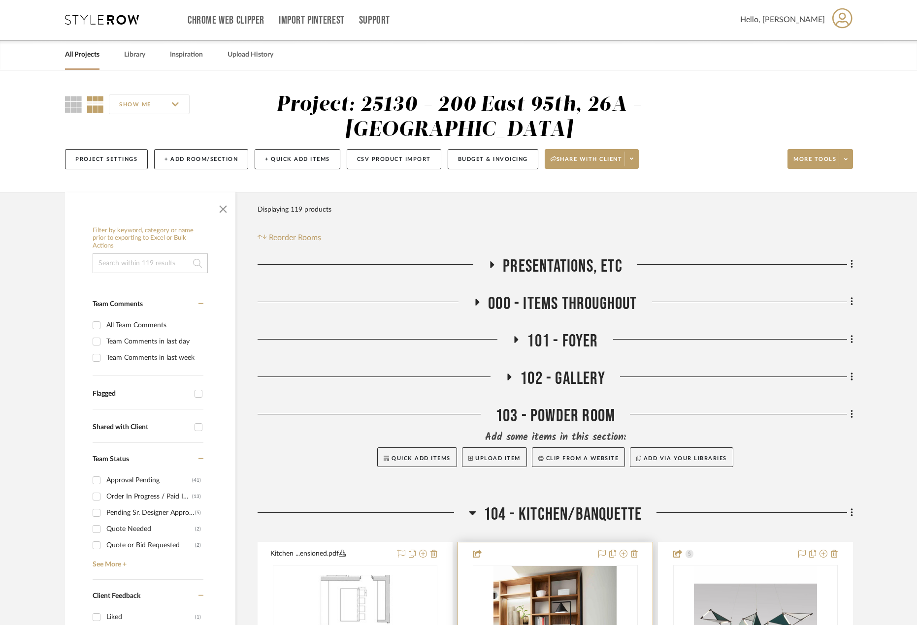
scroll to position [0, 0]
click at [547, 299] on span "000 - ITEMS THROUGHOUT" at bounding box center [562, 304] width 149 height 21
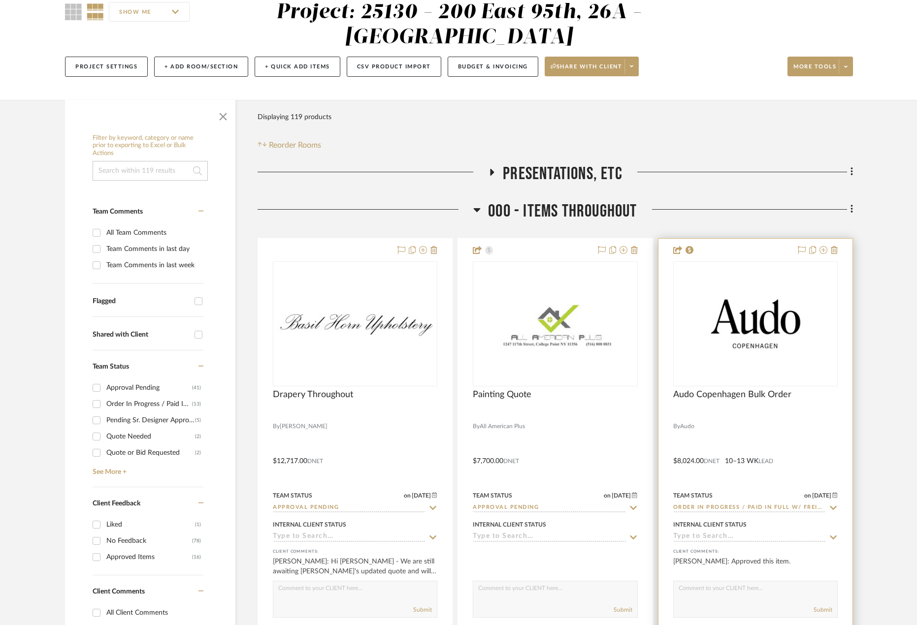
scroll to position [295, 0]
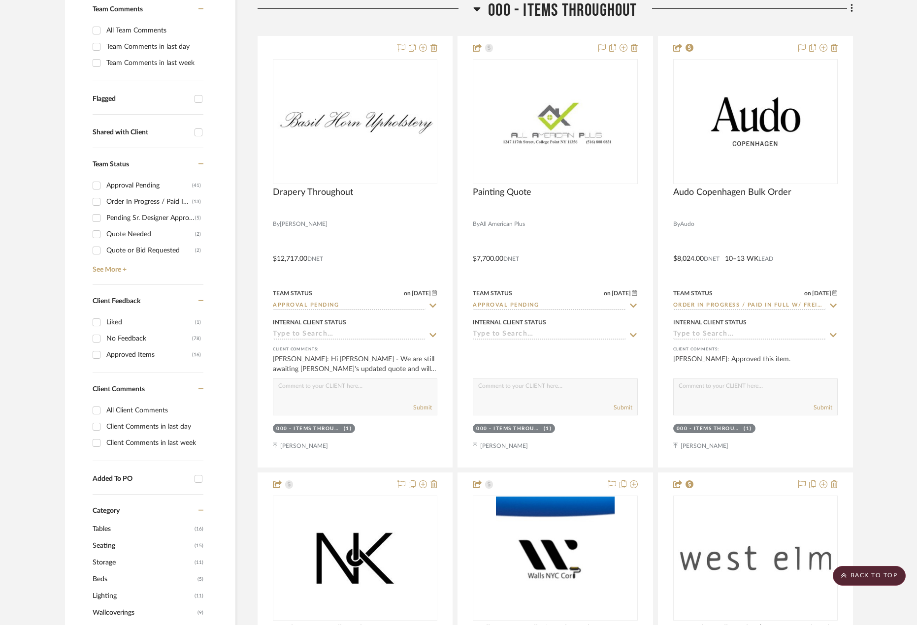
drag, startPoint x: 873, startPoint y: 262, endPoint x: 754, endPoint y: 16, distance: 273.0
click at [754, 16] on div at bounding box center [745, 12] width 216 height 25
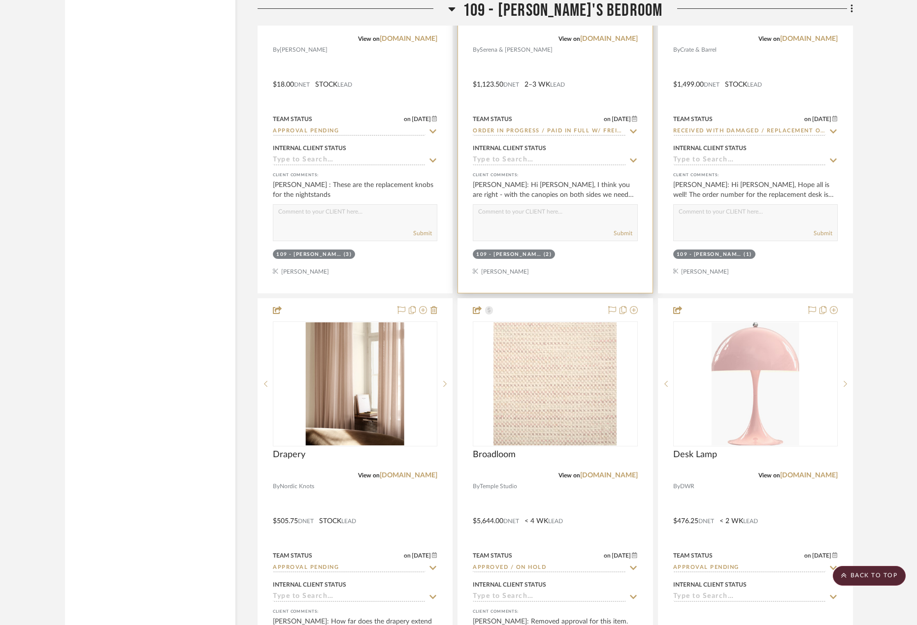
scroll to position [4677, 0]
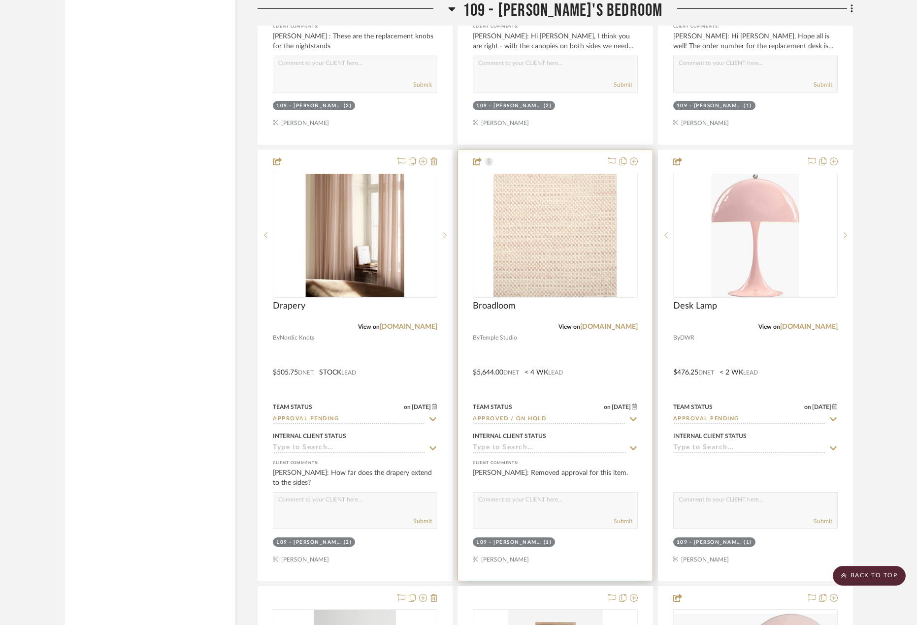
click at [514, 340] on div at bounding box center [555, 365] width 194 height 431
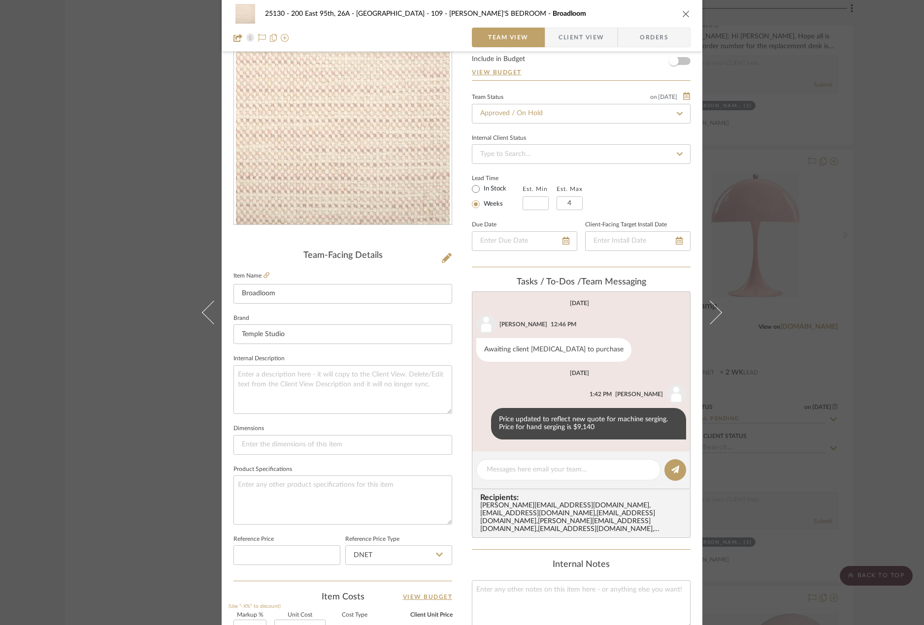
scroll to position [0, 0]
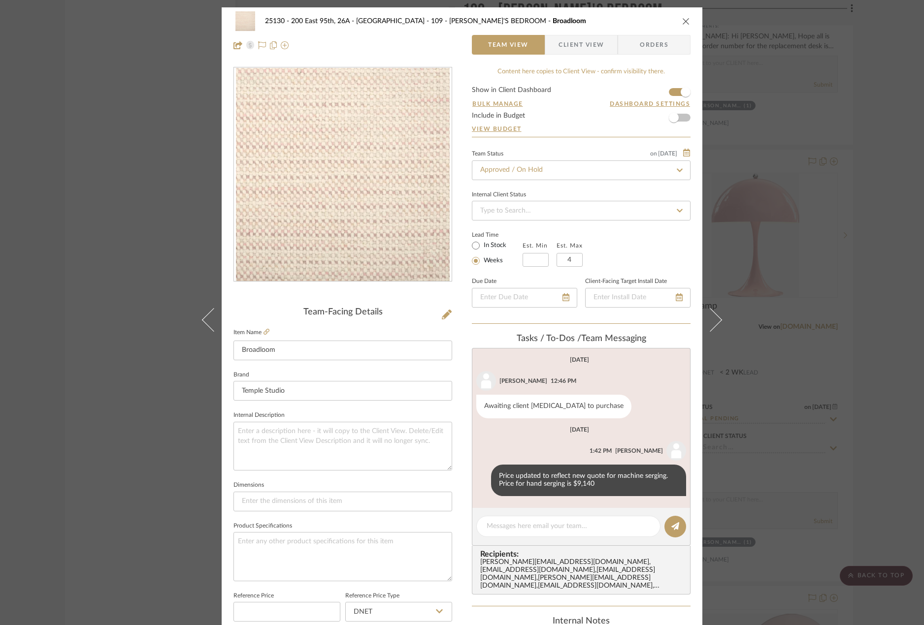
click at [565, 39] on span "Client View" at bounding box center [580, 45] width 45 height 20
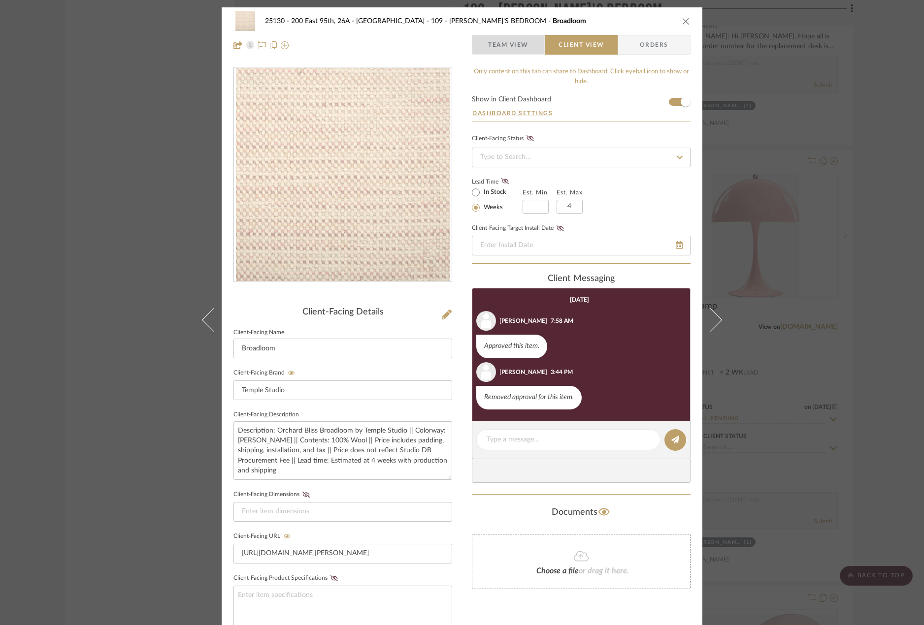
click at [509, 42] on span "Team View" at bounding box center [508, 45] width 40 height 20
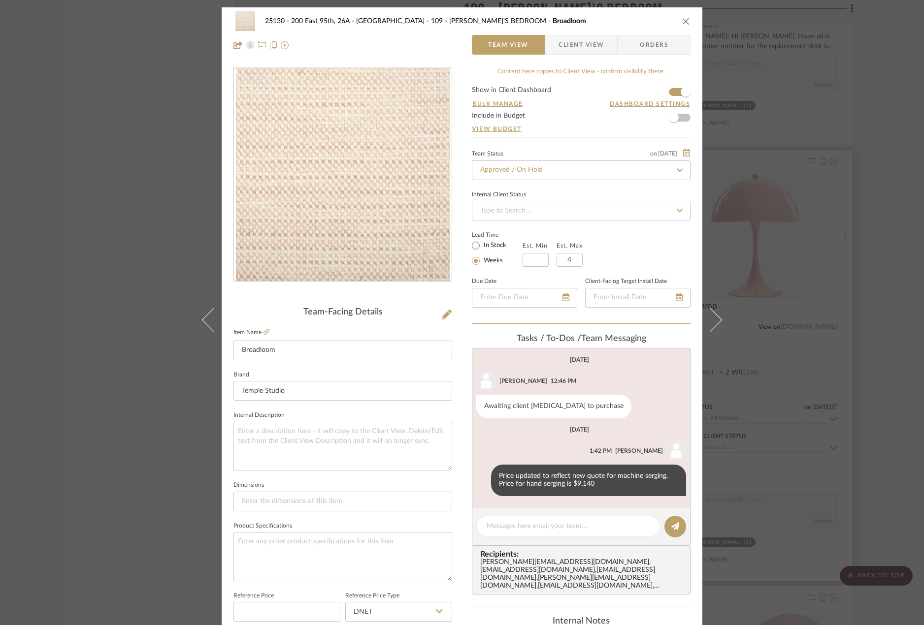
drag, startPoint x: 888, startPoint y: 207, endPoint x: 786, endPoint y: 205, distance: 101.4
click at [888, 205] on div "25130 - 200 East 95th, 26A - Kosheleva 109 - ASTRID'S BEDROOM Broadloom Team Vi…" at bounding box center [462, 312] width 924 height 625
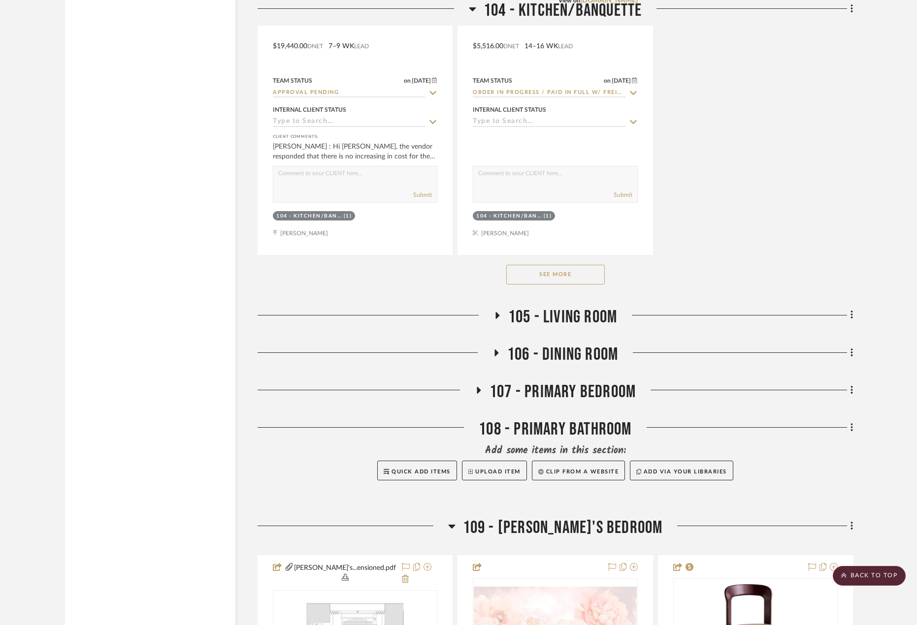
scroll to position [2954, 0]
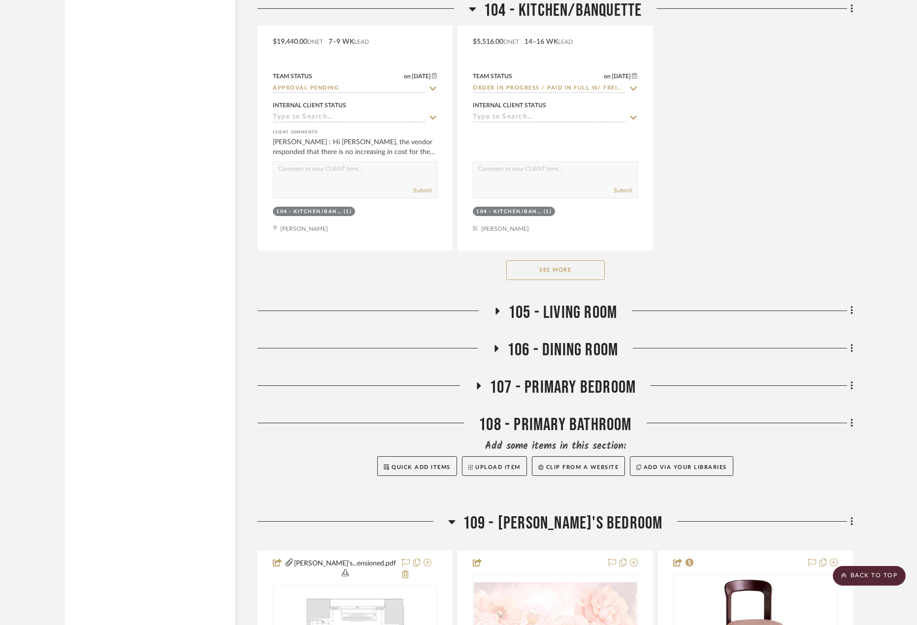
click at [558, 310] on span "105 - LIVING ROOM" at bounding box center [562, 312] width 109 height 21
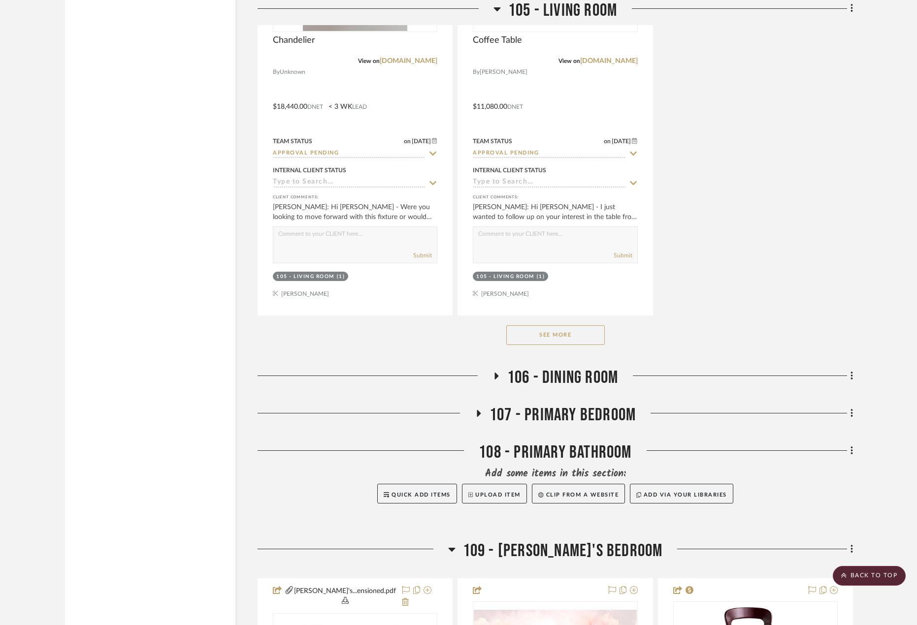
scroll to position [4529, 0]
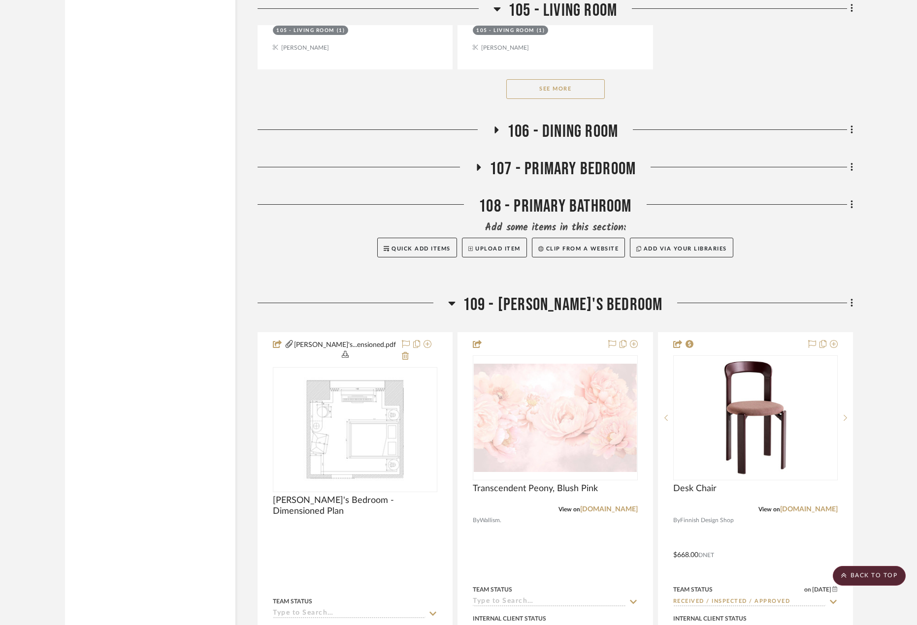
click at [590, 126] on span "106 - DINING ROOM" at bounding box center [562, 131] width 111 height 21
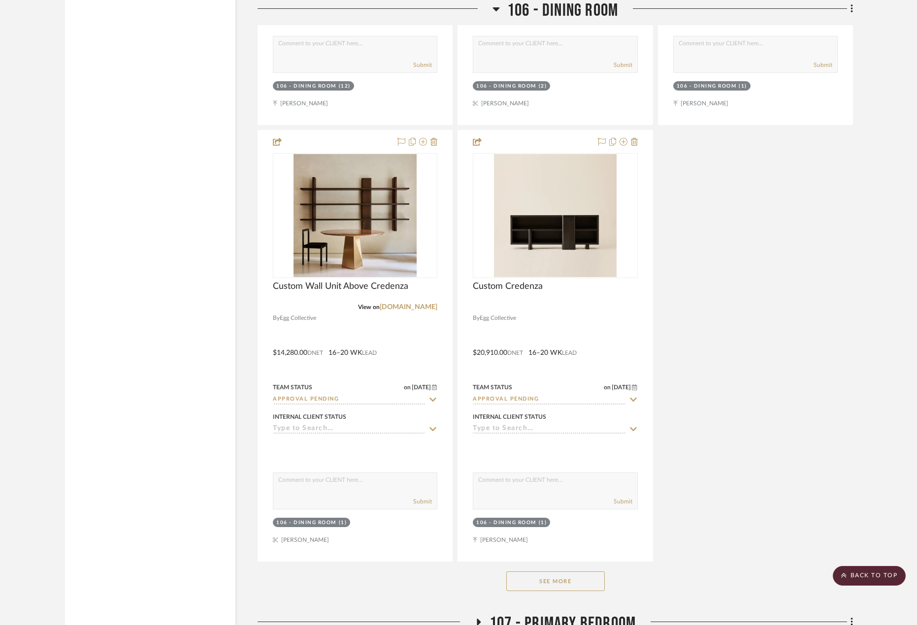
scroll to position [5563, 0]
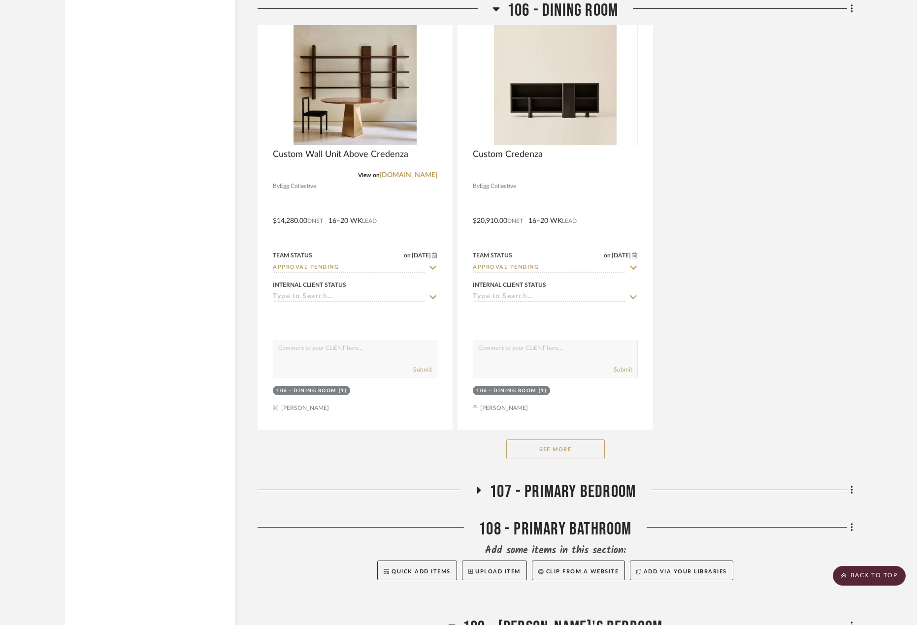
click at [587, 443] on button "See More" at bounding box center [555, 450] width 98 height 20
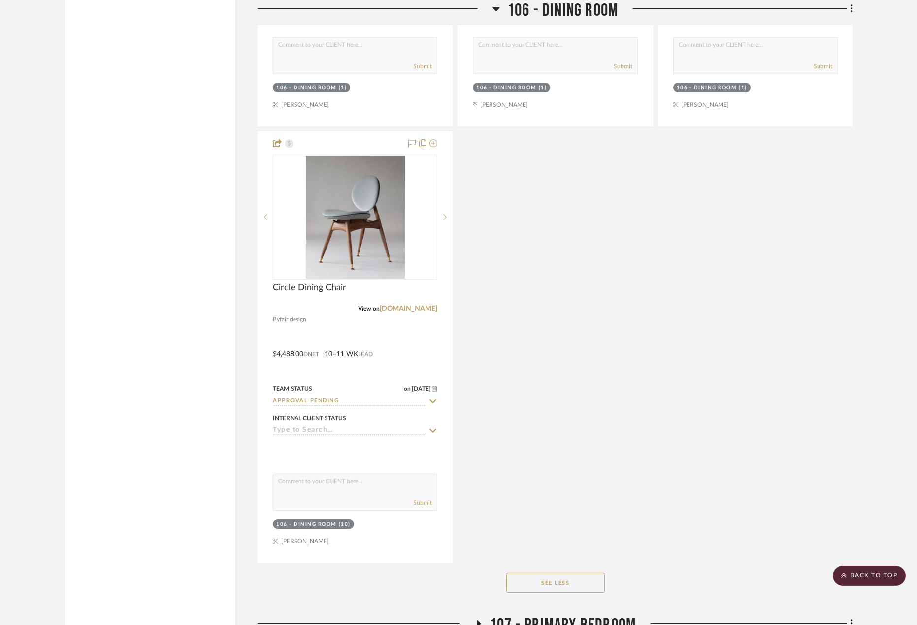
scroll to position [5711, 0]
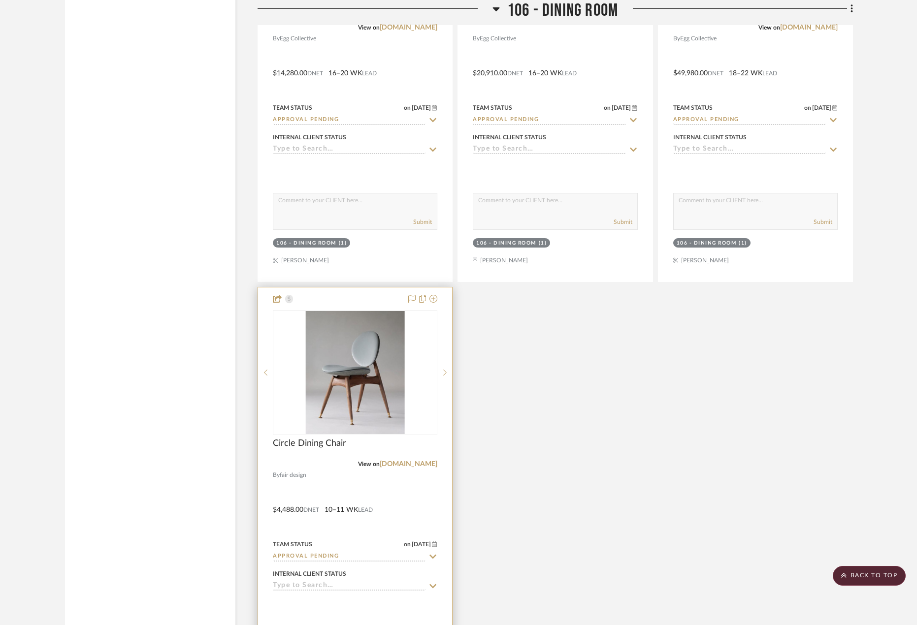
click at [307, 495] on div at bounding box center [355, 503] width 194 height 431
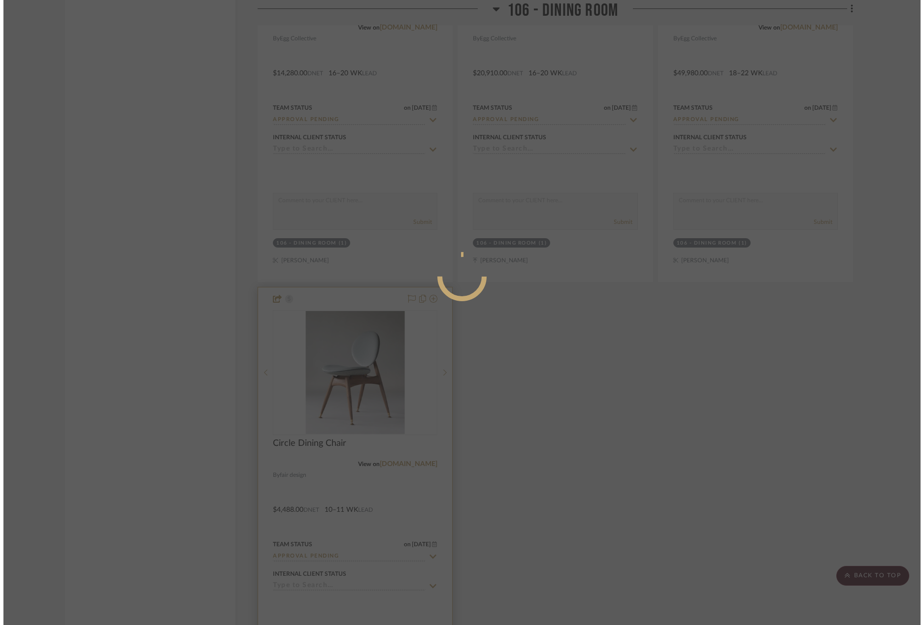
scroll to position [0, 0]
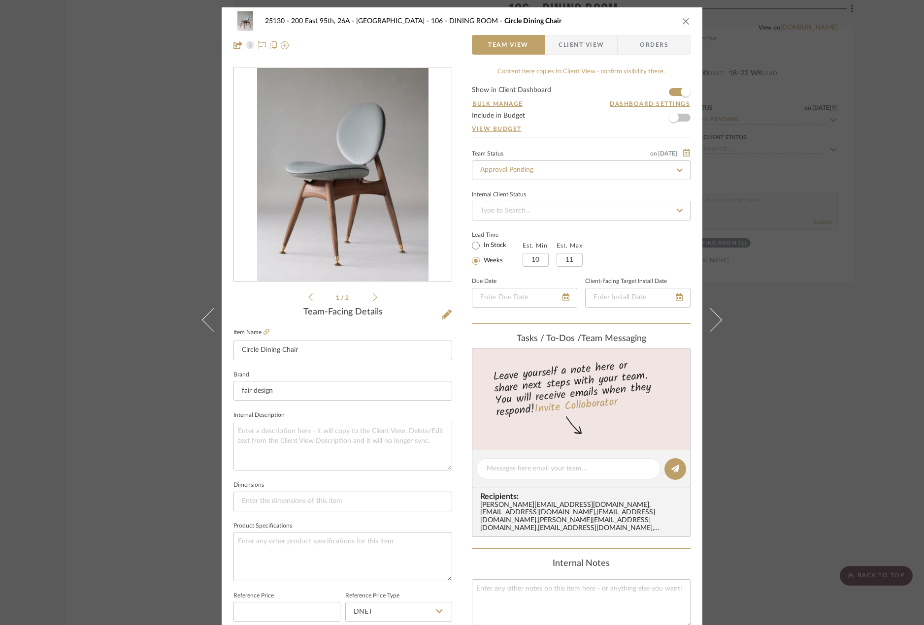
click at [828, 344] on div "25130 - 200 East 95th, 26A - Kosheleva 106 - DINING ROOM Circle Dining Chair Te…" at bounding box center [462, 312] width 924 height 625
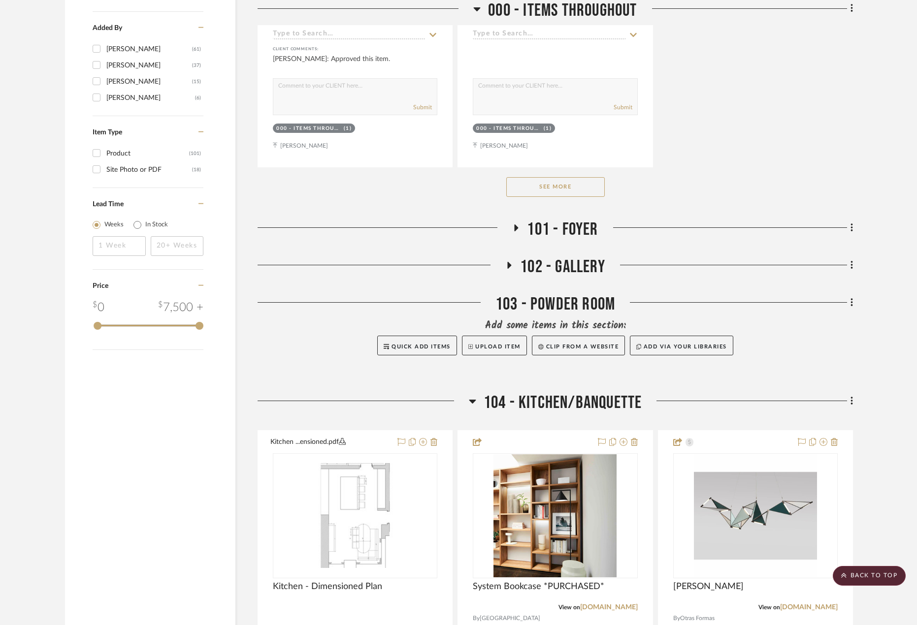
scroll to position [1231, 0]
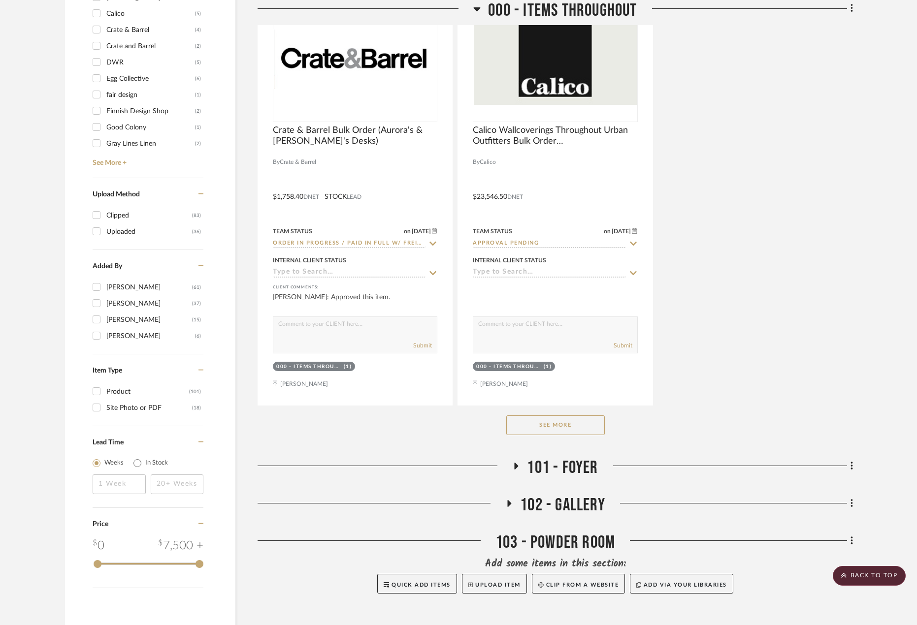
click at [566, 422] on button "See More" at bounding box center [555, 426] width 98 height 20
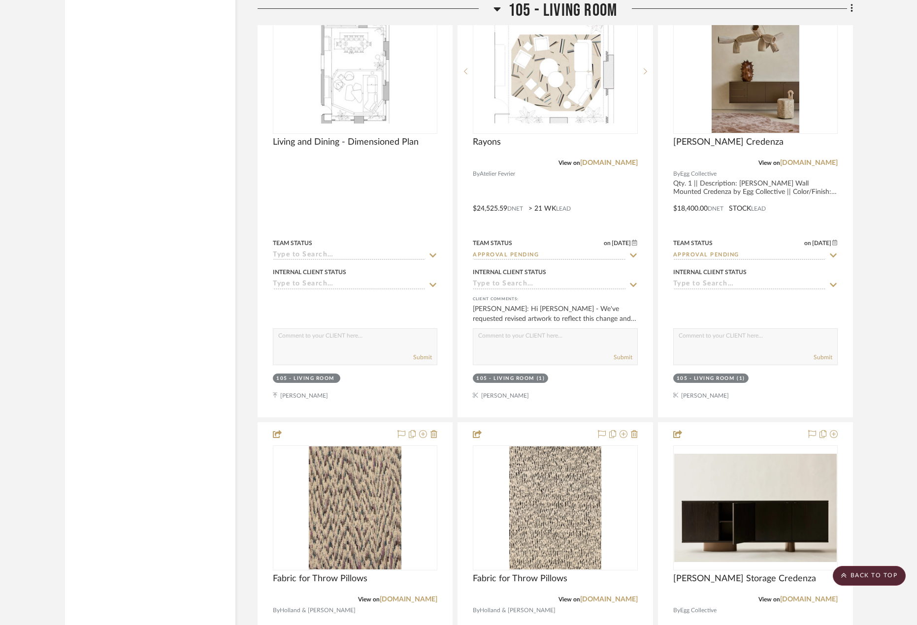
scroll to position [3151, 0]
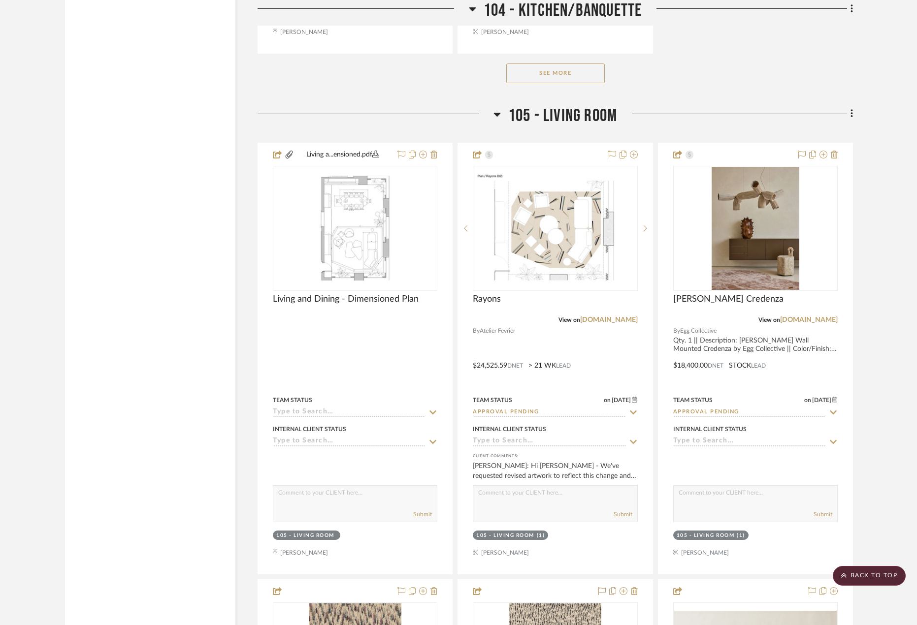
click at [851, 113] on icon at bounding box center [851, 113] width 3 height 11
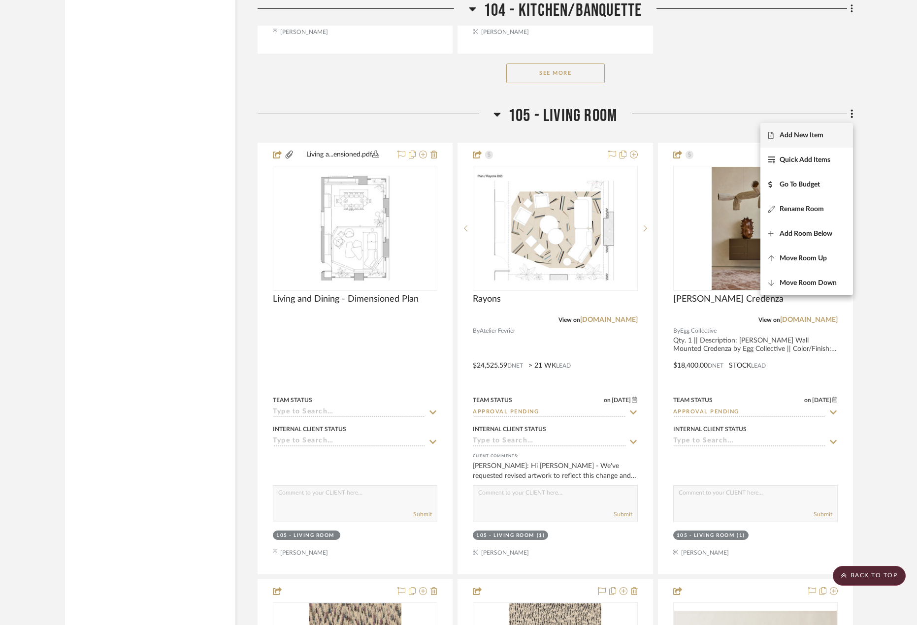
click at [845, 132] on button "Add New Item" at bounding box center [806, 135] width 93 height 25
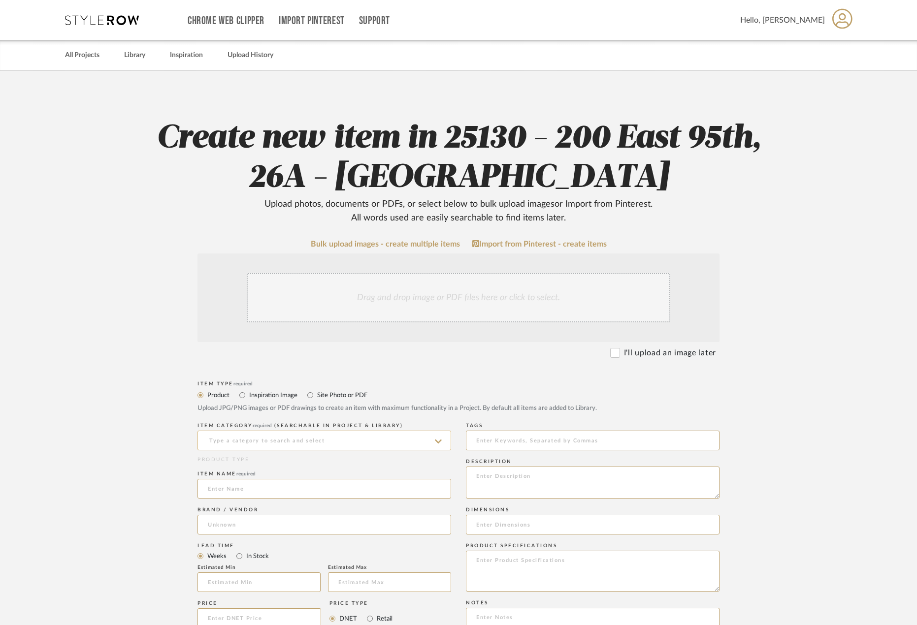
click at [306, 439] on input at bounding box center [324, 441] width 254 height 20
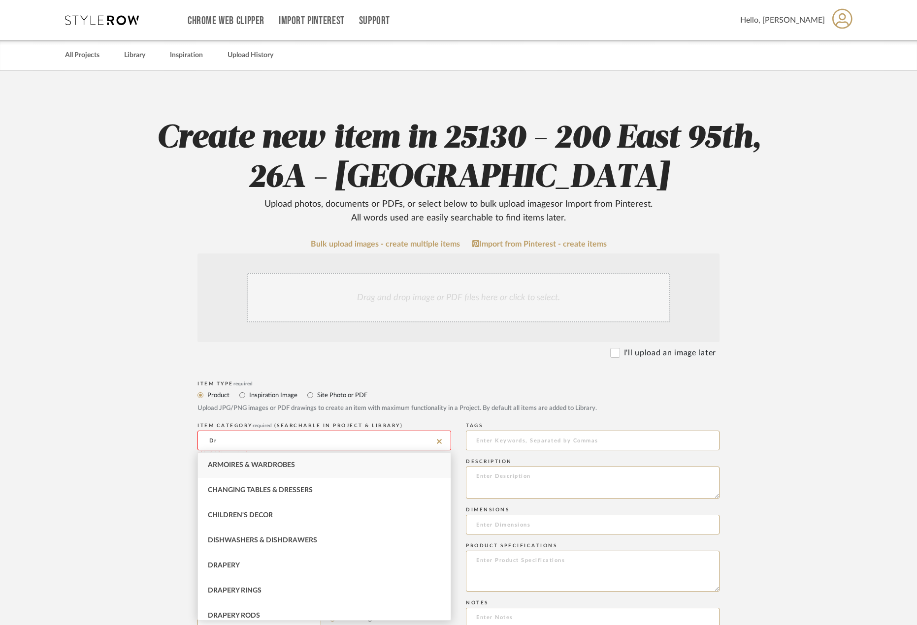
type input "D"
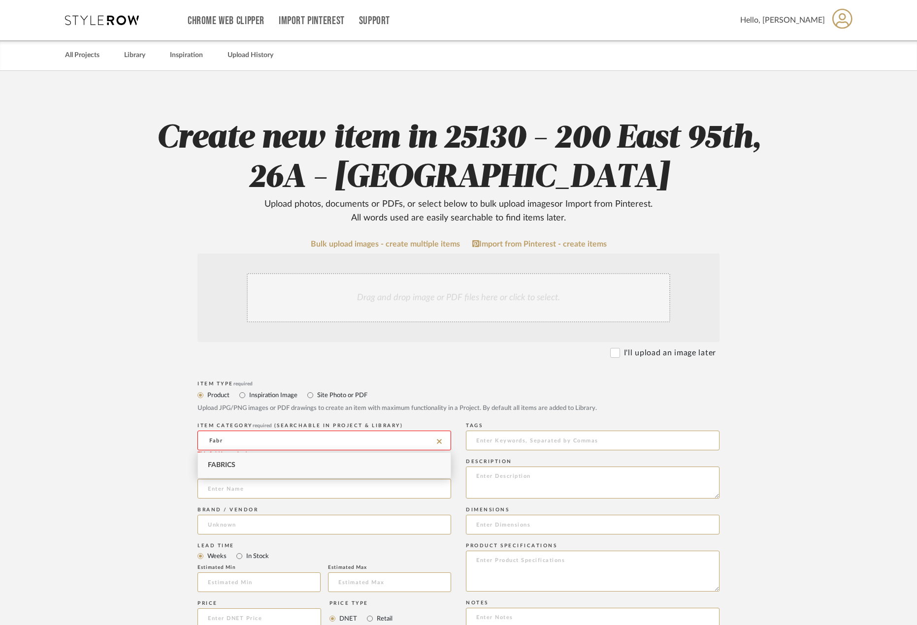
click at [311, 460] on div "Fabrics" at bounding box center [324, 465] width 253 height 25
type input "Fabrics"
click at [299, 492] on input at bounding box center [324, 489] width 254 height 20
type input "Fabric for Drapery"
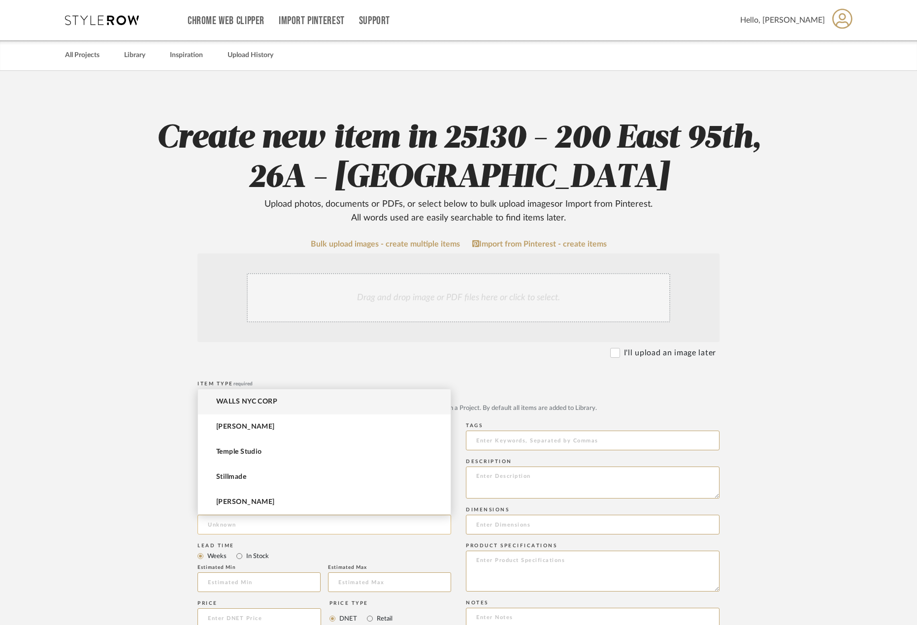
click at [299, 525] on input at bounding box center [324, 525] width 254 height 20
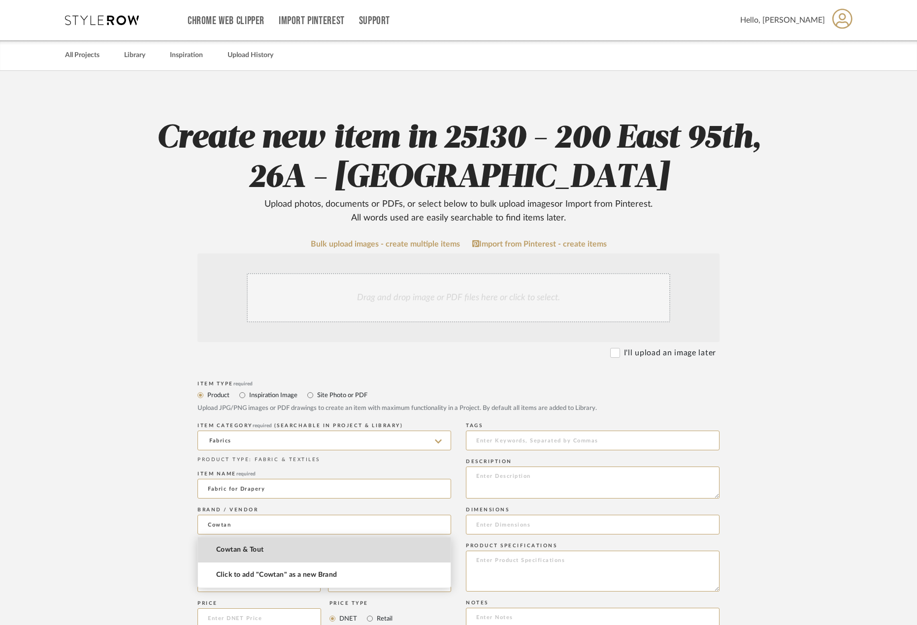
click at [262, 552] on span "Cowtan & Tout" at bounding box center [240, 550] width 48 height 8
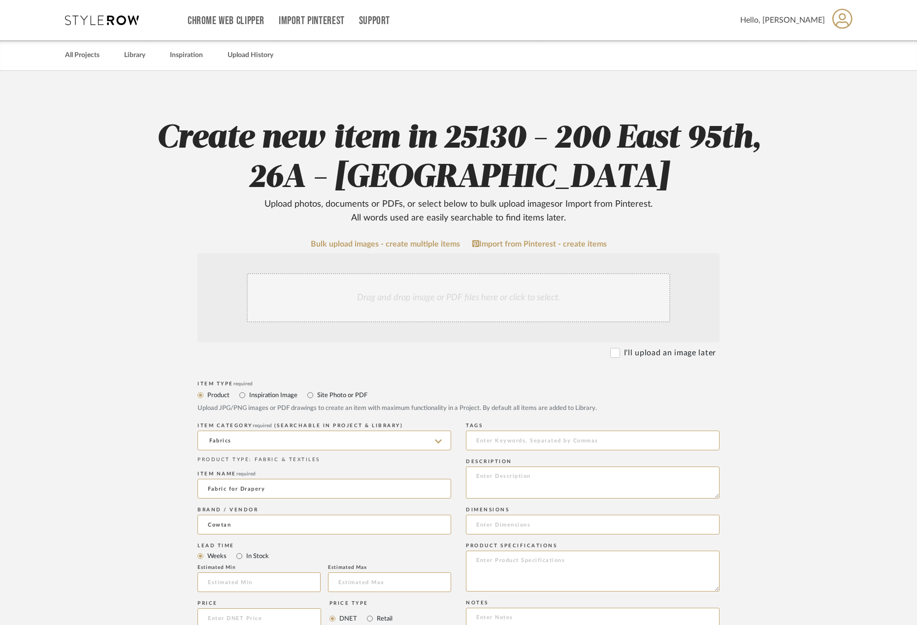
type input "Cowtan & Tout"
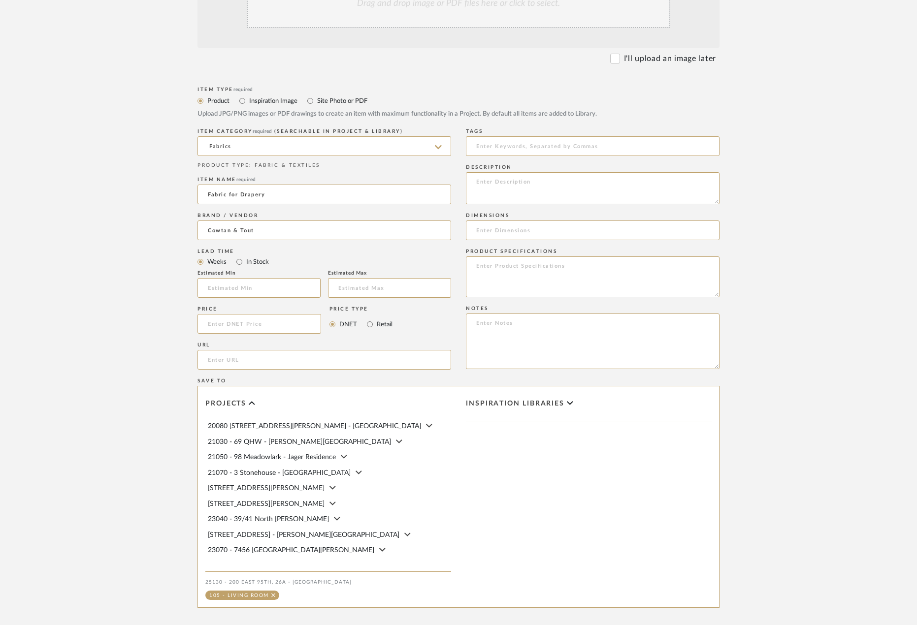
scroll to position [295, 0]
click at [240, 260] on input "In Stock" at bounding box center [239, 261] width 12 height 12
radio input "true"
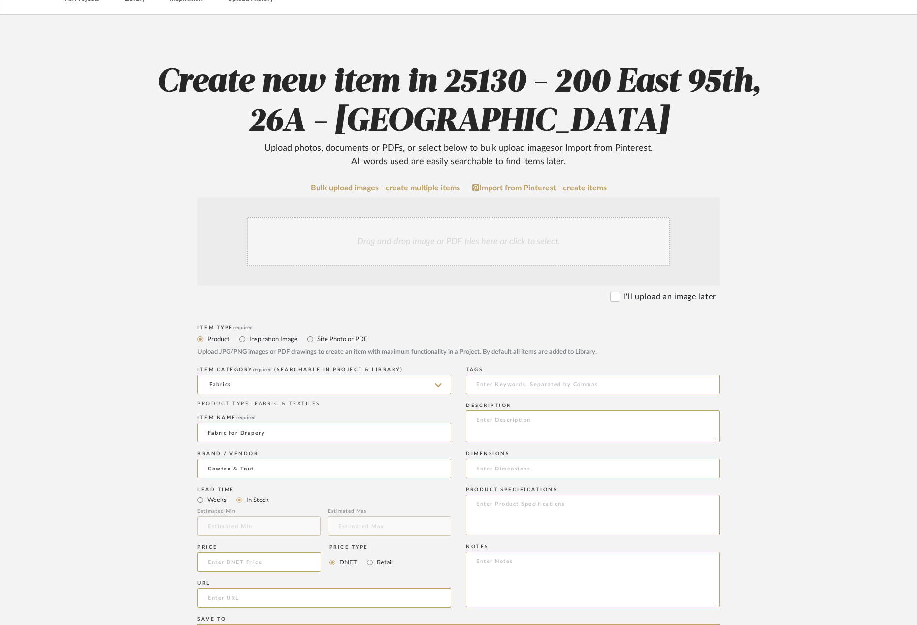
scroll to position [0, 0]
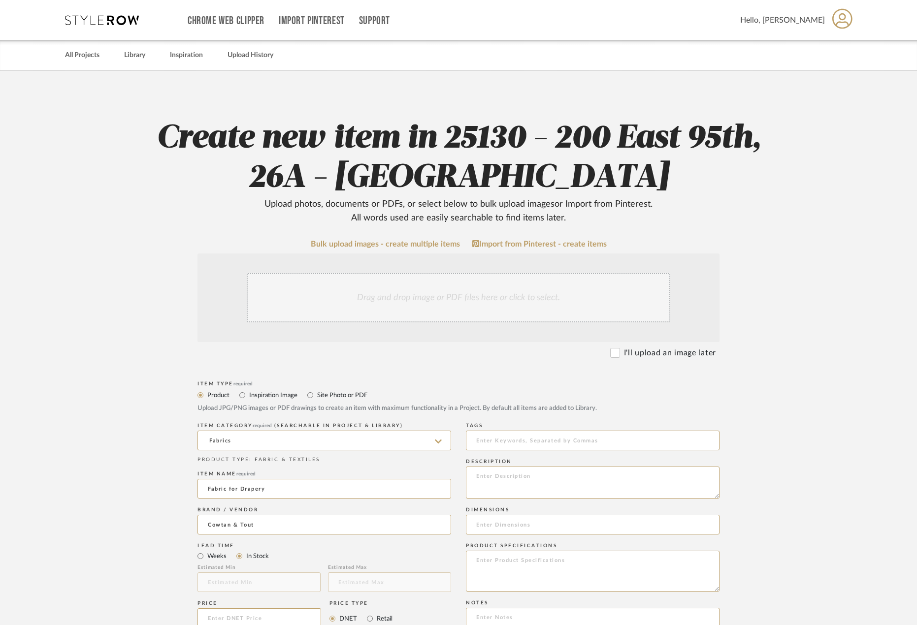
click at [384, 297] on div "Drag and drop image or PDF files here or click to select." at bounding box center [458, 297] width 423 height 49
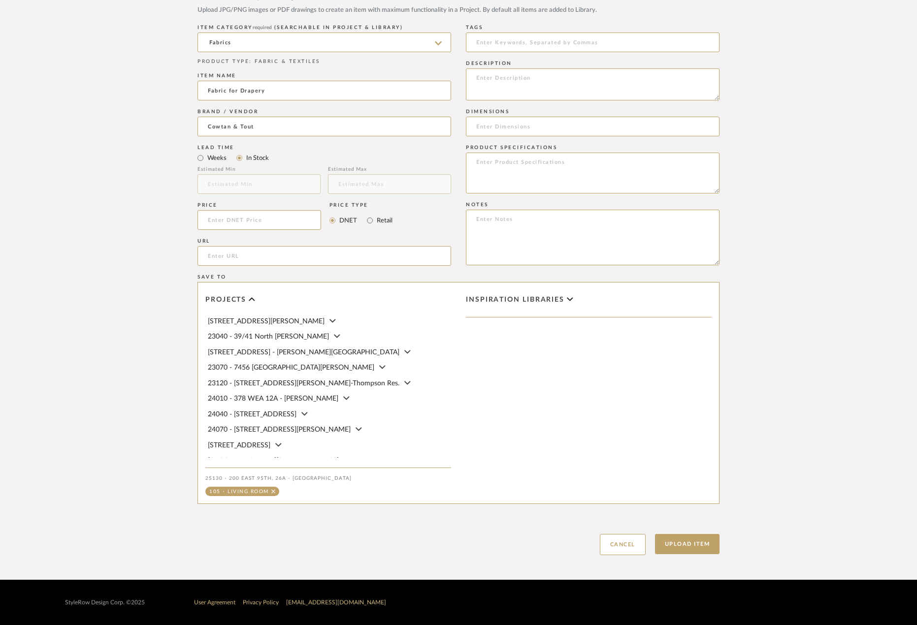
scroll to position [295, 0]
drag, startPoint x: 679, startPoint y: 546, endPoint x: 292, endPoint y: 538, distance: 387.1
click at [678, 546] on button "Upload Item" at bounding box center [687, 544] width 65 height 20
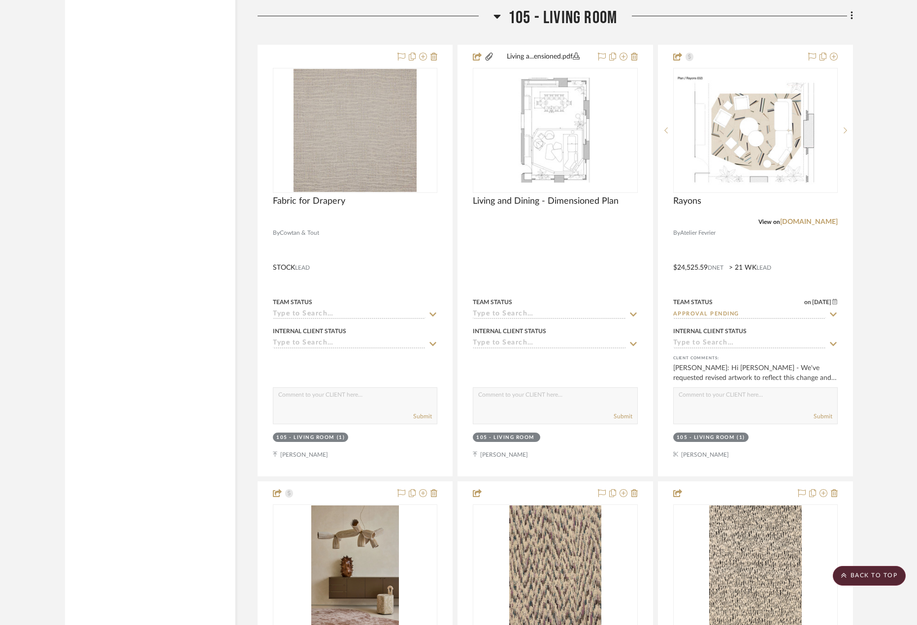
scroll to position [3252, 0]
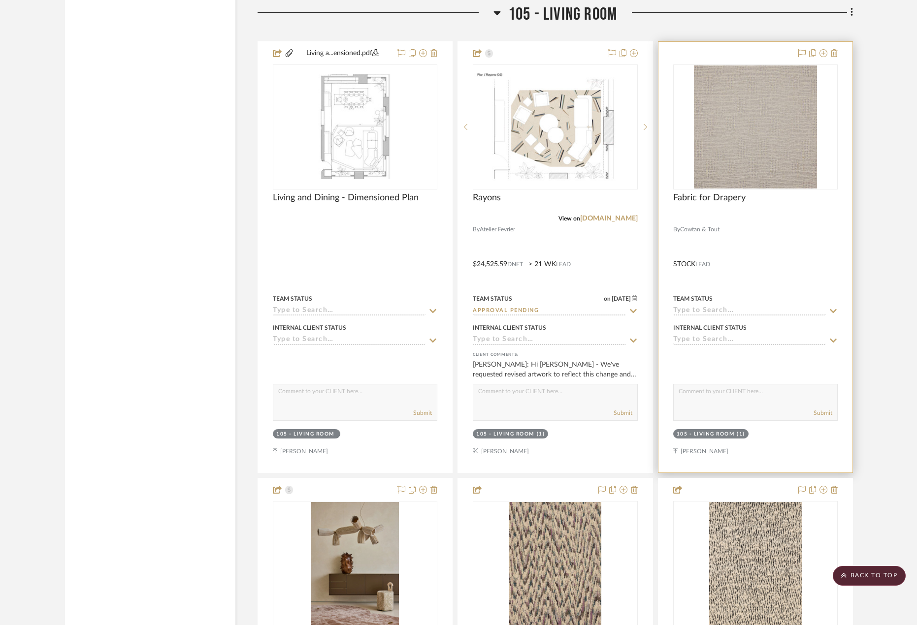
click at [771, 257] on div at bounding box center [755, 257] width 194 height 431
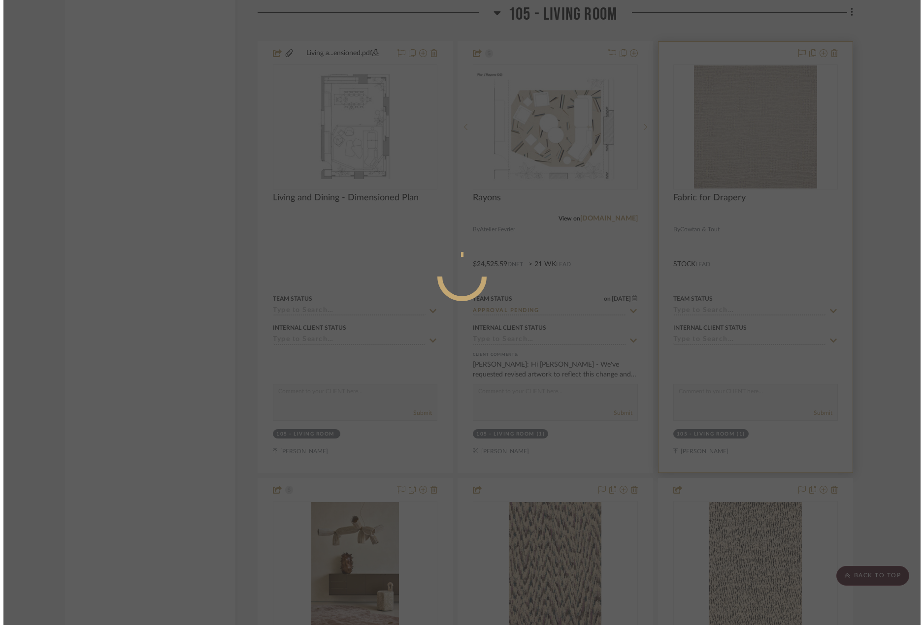
scroll to position [0, 0]
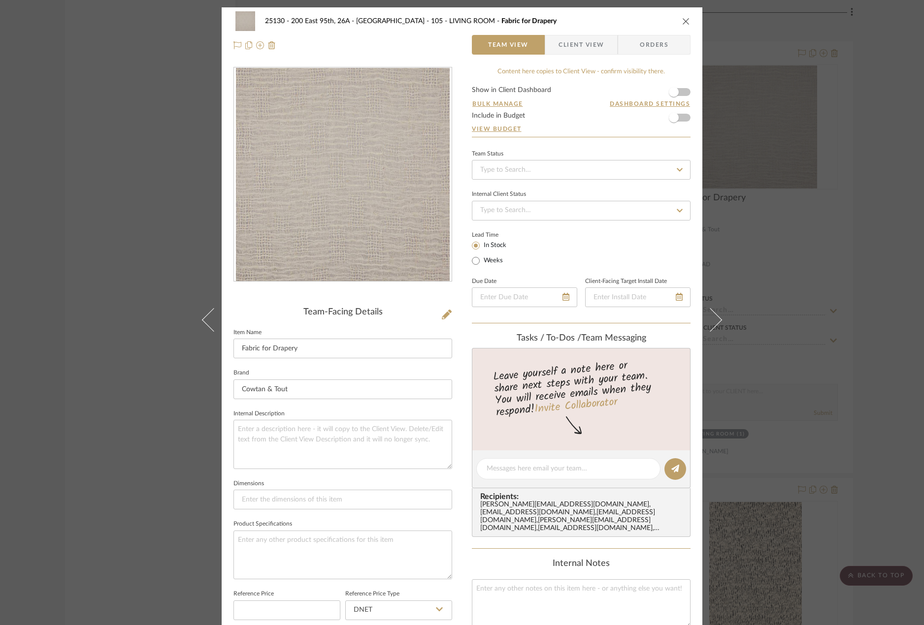
click at [589, 56] on div "25130 - 200 East 95th, 26A - Kosheleva 105 - LIVING ROOM Fabric for Drapery Tea…" at bounding box center [462, 33] width 481 height 52
click at [575, 40] on span "Client View" at bounding box center [580, 45] width 45 height 20
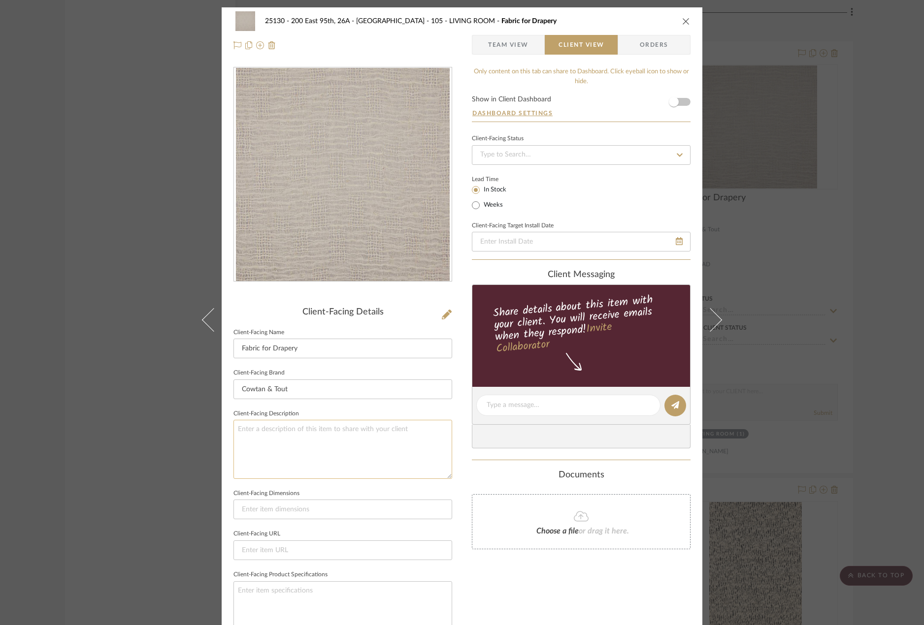
click at [318, 456] on textarea at bounding box center [342, 449] width 219 height 59
type textarea "D"
type textarea "Qty. 32 yds || Description: Bel Air"
click at [374, 423] on textarea "Qty. 32 yds || Description: Bel Air" at bounding box center [342, 449] width 219 height 59
type textarea "Qty. 32 yds || Description: Bel Air Fabric by Larsen || Color/Finish: Linen || …"
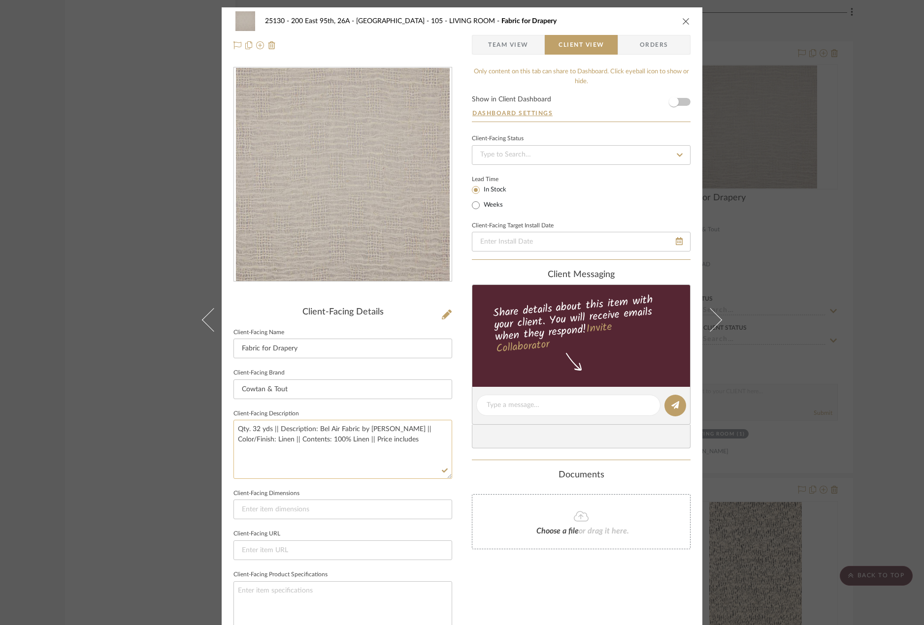
click at [401, 439] on textarea "Qty. 32 yds || Description: Bel Air Fabric by Larsen || Color/Finish: Linen || …" at bounding box center [342, 449] width 219 height 59
type textarea "Qty. 32 yds || Description: Bel Air Fabric by Larsen || Color/Finish: Linen || …"
click at [403, 510] on input at bounding box center [342, 510] width 219 height 20
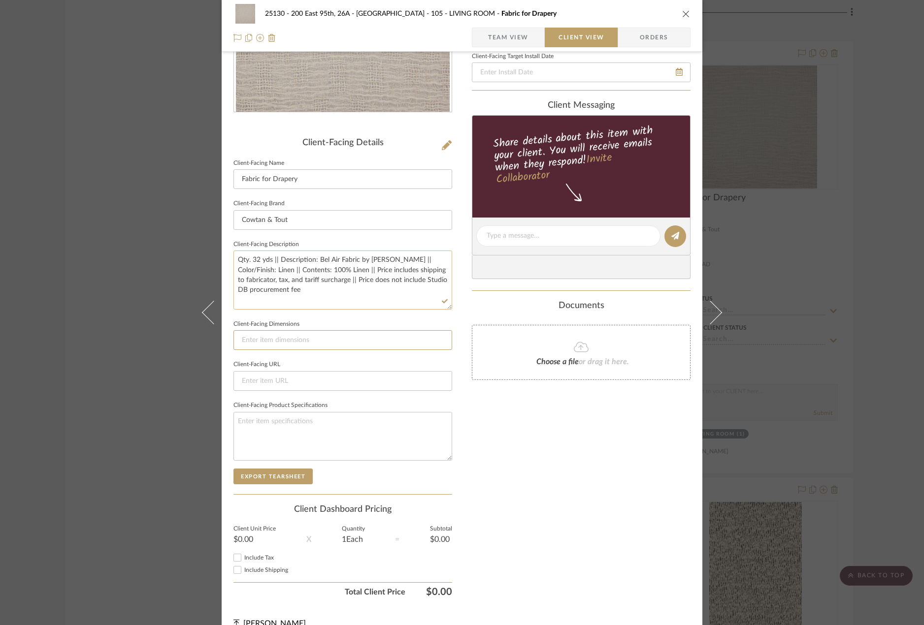
scroll to position [186, 0]
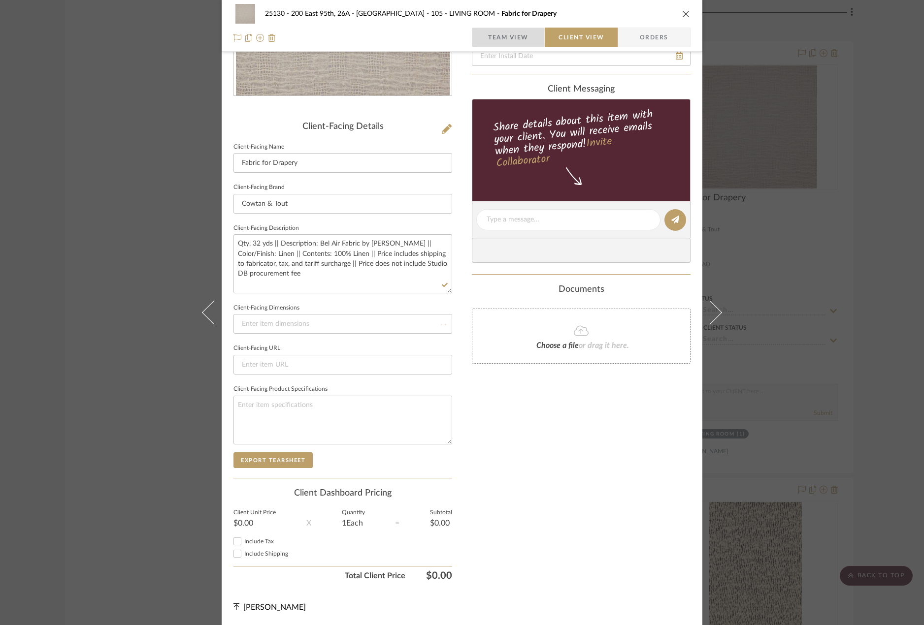
click at [514, 30] on span "Team View" at bounding box center [508, 38] width 40 height 20
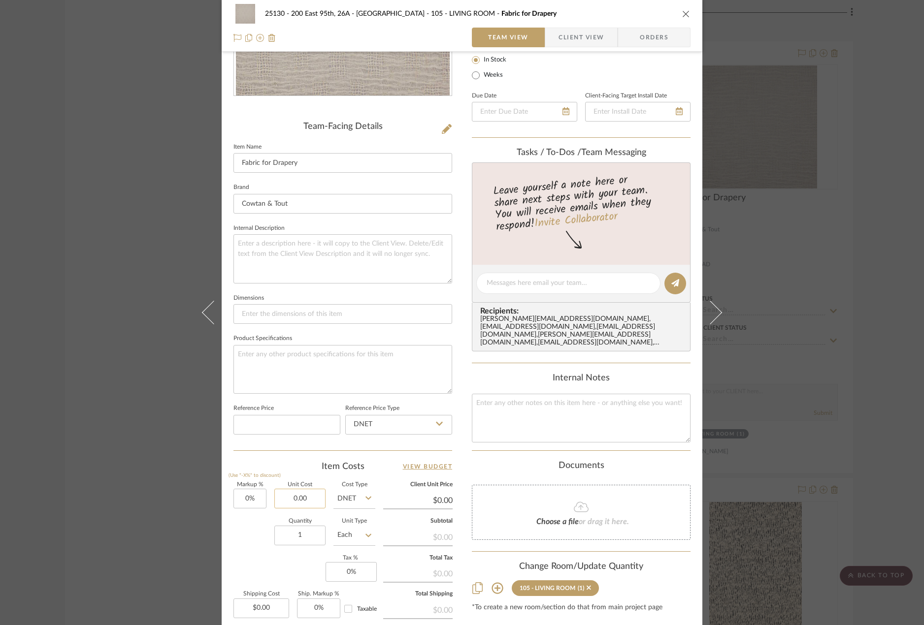
click at [295, 501] on input "0.00" at bounding box center [299, 499] width 51 height 20
type input "$162.00"
click at [306, 532] on input "1" at bounding box center [299, 536] width 51 height 20
type input "$162.00"
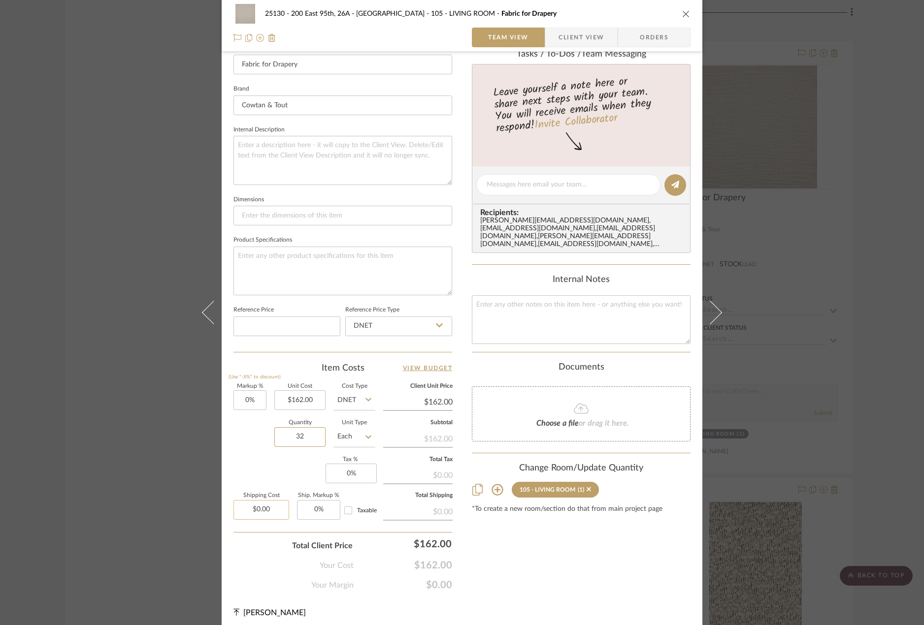
type input "32"
type input "0.00"
click at [257, 511] on input "0.00" at bounding box center [261, 510] width 56 height 20
type input "0"
type input "$0.00"
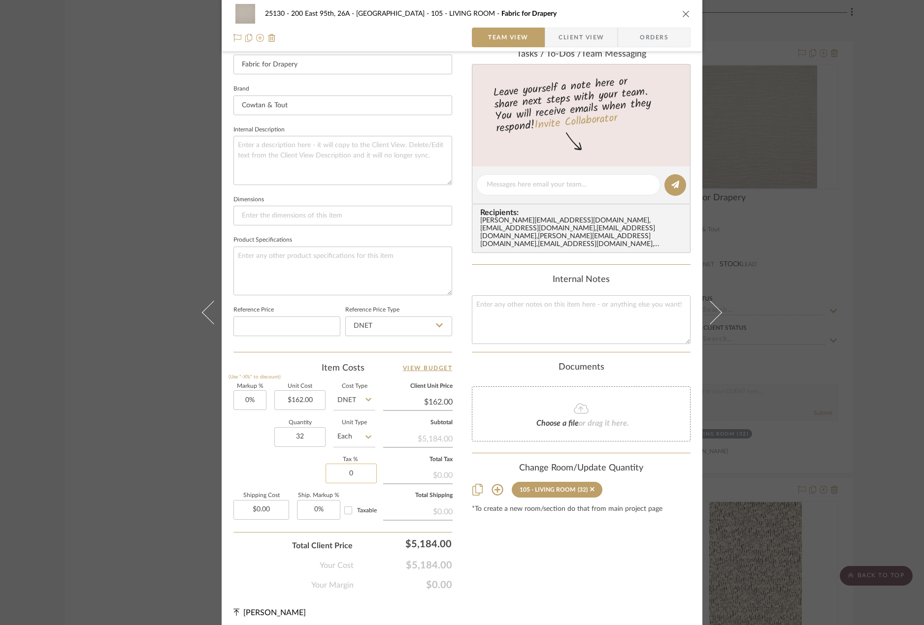
click at [352, 473] on input "0" at bounding box center [350, 474] width 51 height 20
type input "8.875%"
type input "0.00"
click at [249, 514] on input "0.00" at bounding box center [261, 510] width 56 height 20
type input "$415.04"
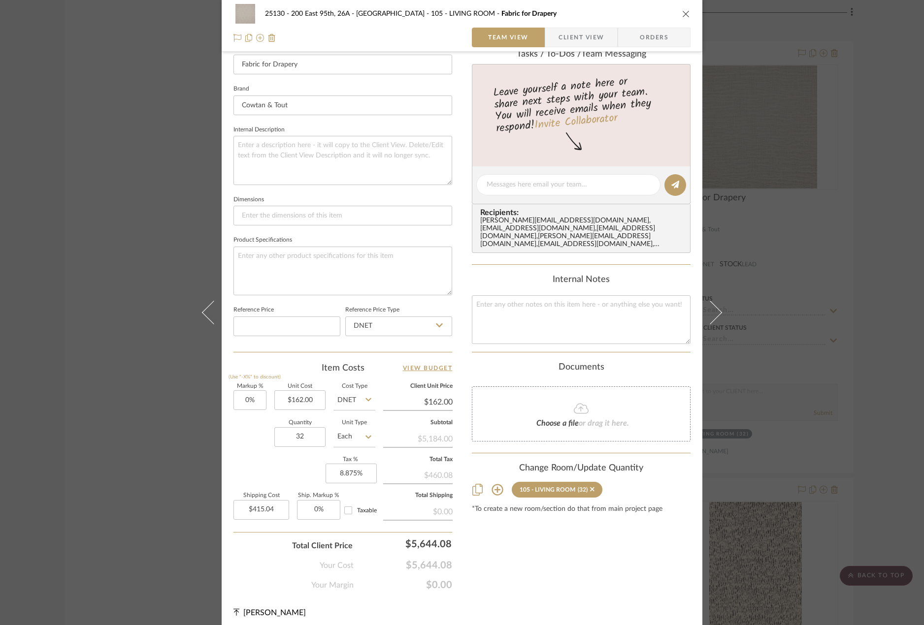
click at [267, 565] on div "Your Cost $5,644.08" at bounding box center [342, 562] width 219 height 20
click at [343, 514] on input "Taxable" at bounding box center [348, 511] width 16 height 16
checkbox input "true"
click at [227, 559] on div "25130 - 200 East 95th, 26A - Kosheleva 105 - LIVING ROOM Fabric for Drapery Tea…" at bounding box center [462, 176] width 481 height 907
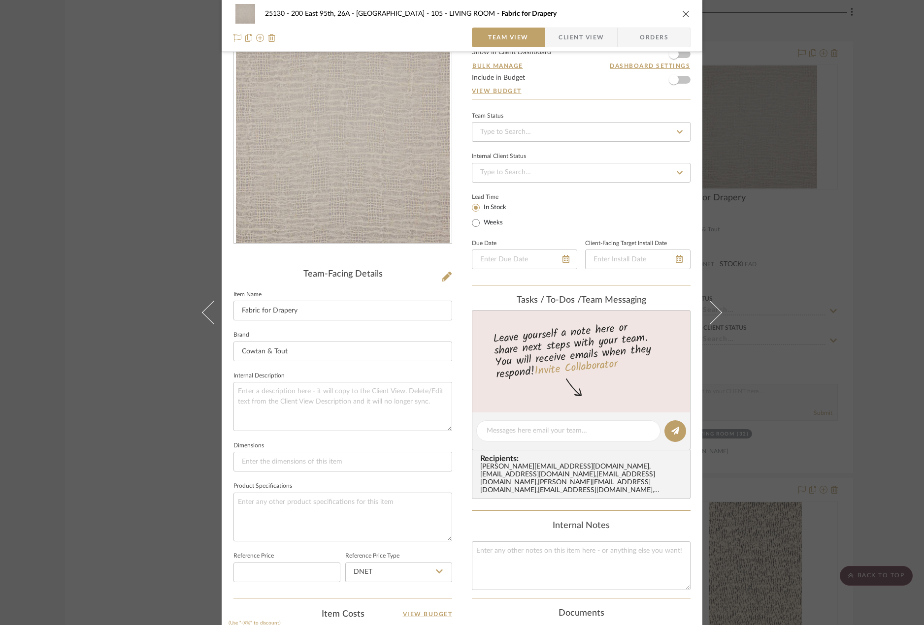
click at [563, 43] on span "Client View" at bounding box center [580, 38] width 45 height 20
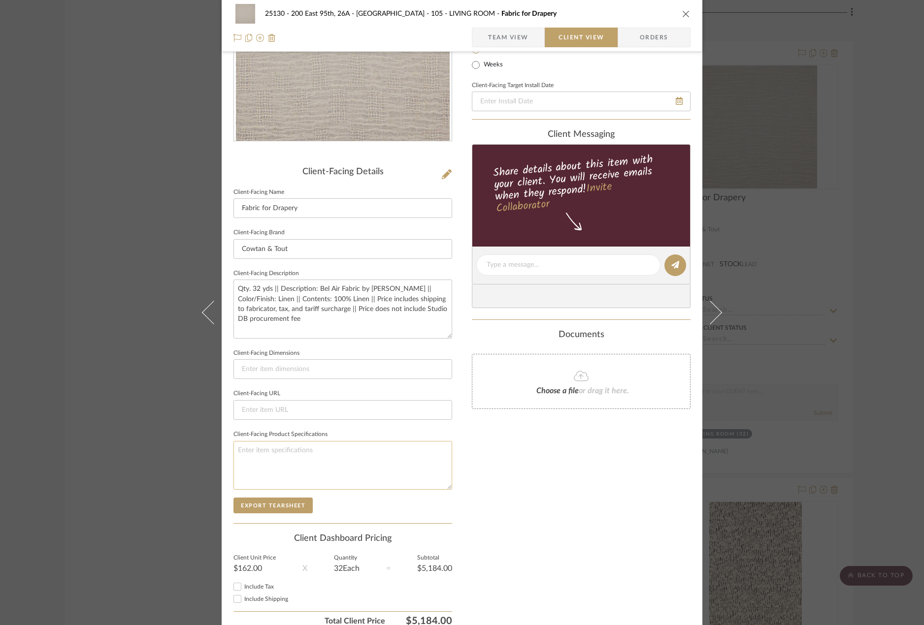
scroll to position [186, 0]
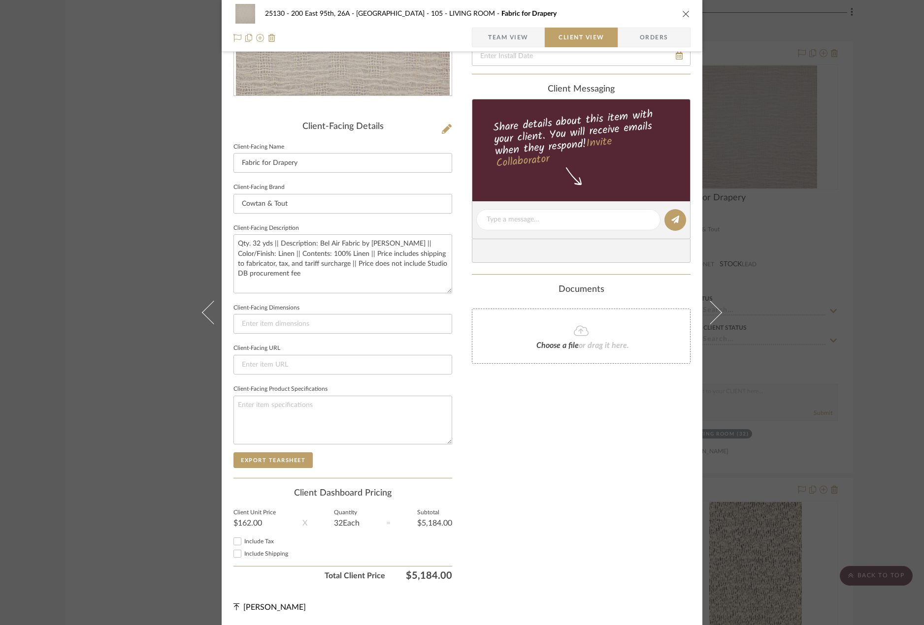
click at [278, 557] on label "Include Shipping" at bounding box center [348, 553] width 208 height 7
click at [243, 557] on input "Include Shipping" at bounding box center [237, 554] width 12 height 12
checkbox input "true"
click at [257, 542] on span "Include Tax" at bounding box center [259, 542] width 30 height 6
click at [243, 542] on input "Include Tax" at bounding box center [237, 542] width 12 height 12
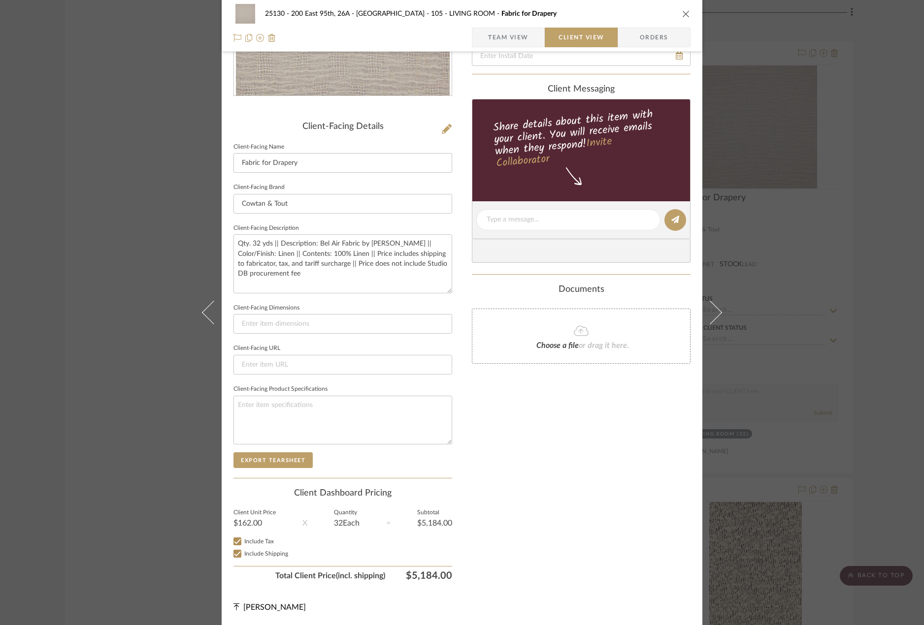
checkbox input "true"
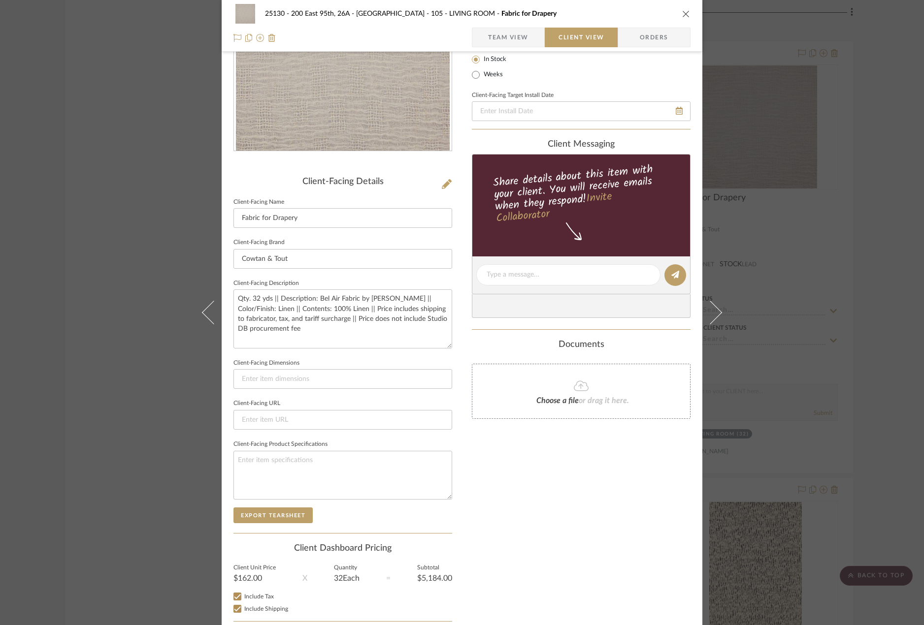
scroll to position [0, 0]
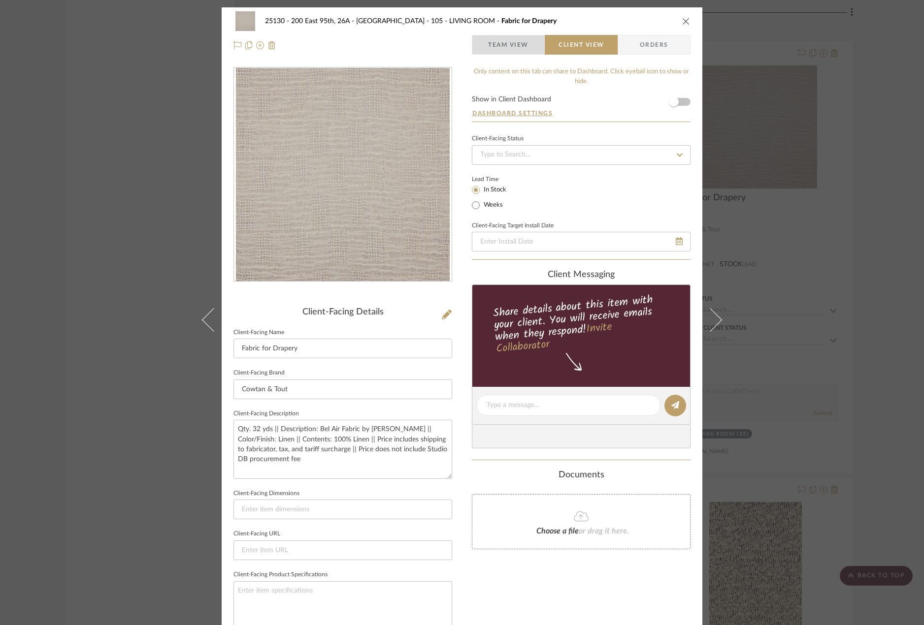
click at [522, 40] on span "Team View" at bounding box center [508, 45] width 40 height 20
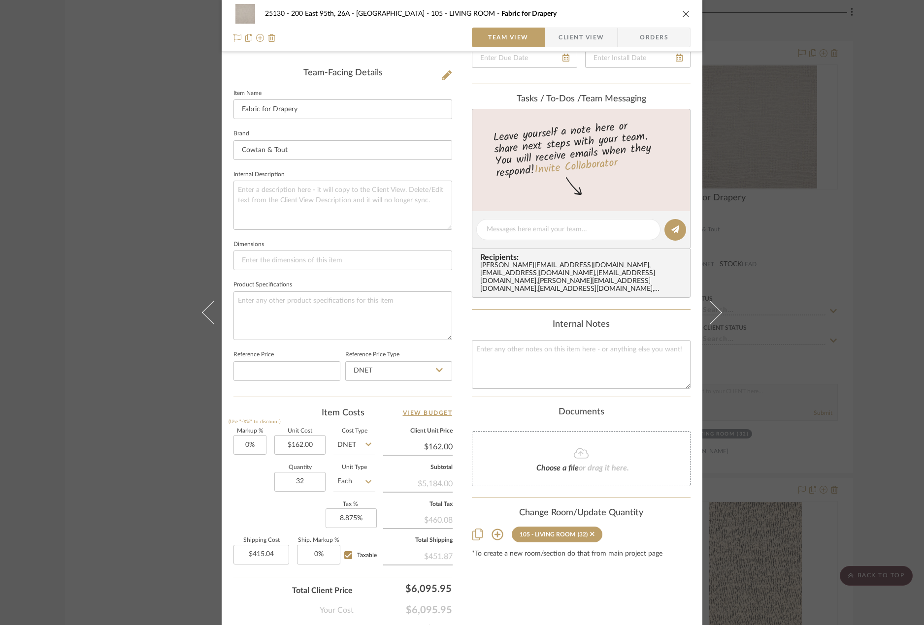
scroll to position [289, 0]
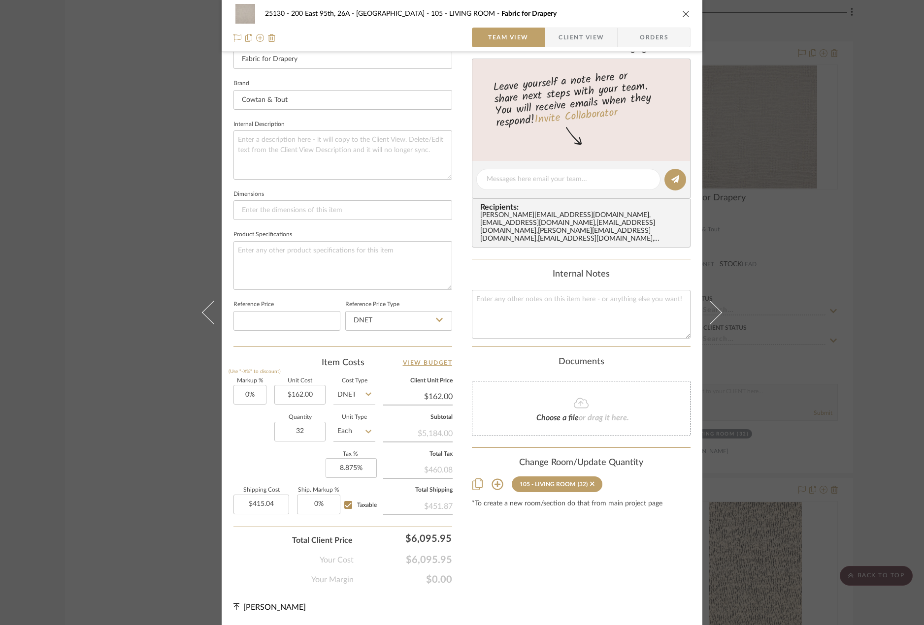
click at [540, 577] on div "Content here copies to Client View - confirm visibility there. Show in Client D…" at bounding box center [581, 181] width 219 height 808
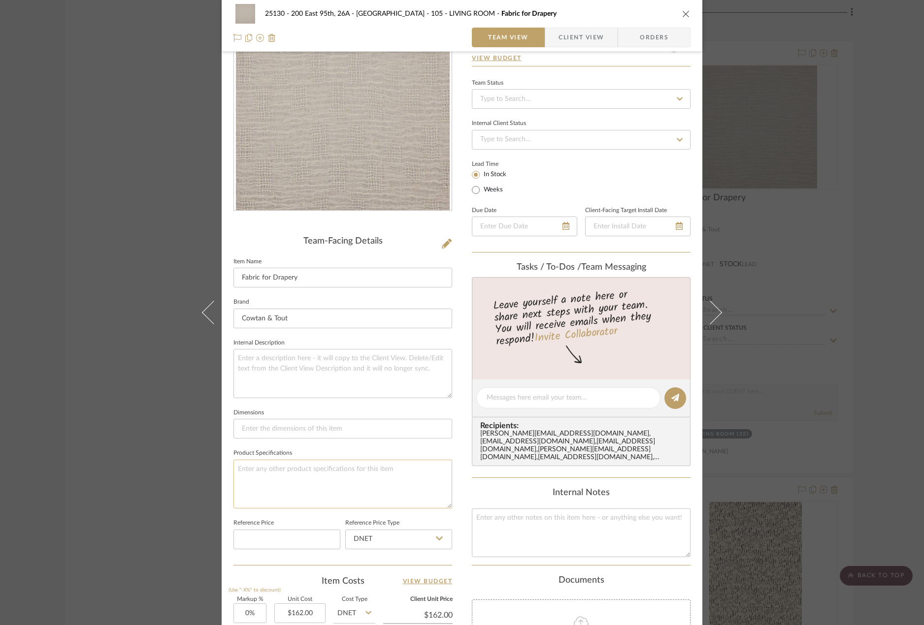
scroll to position [0, 0]
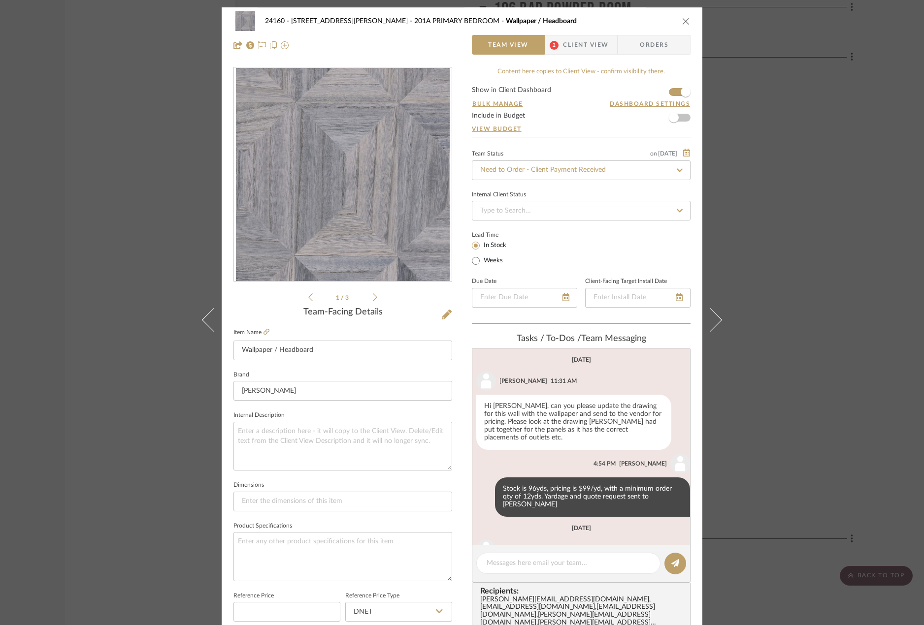
scroll to position [97, 0]
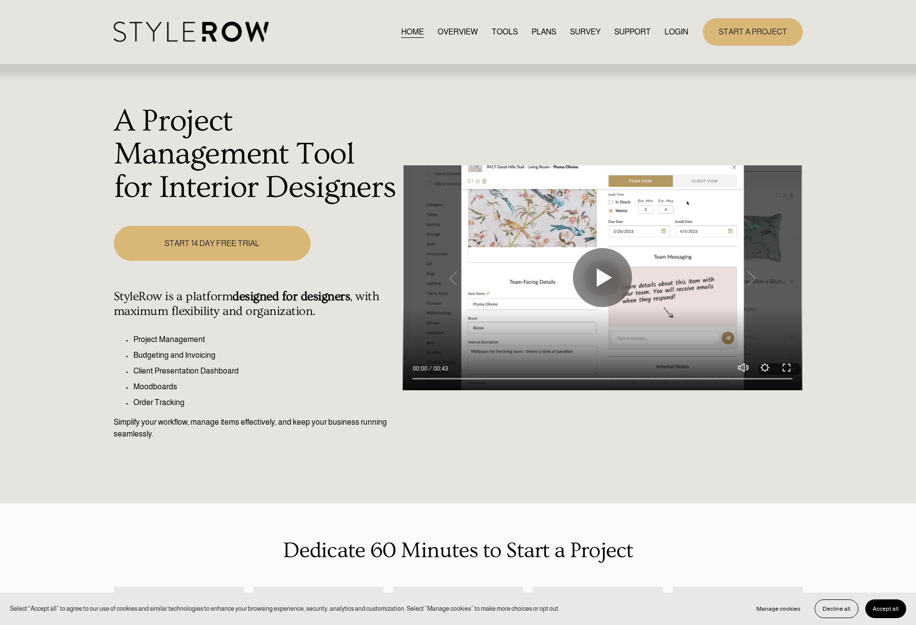
click at [678, 29] on link "LOGIN" at bounding box center [677, 31] width 24 height 13
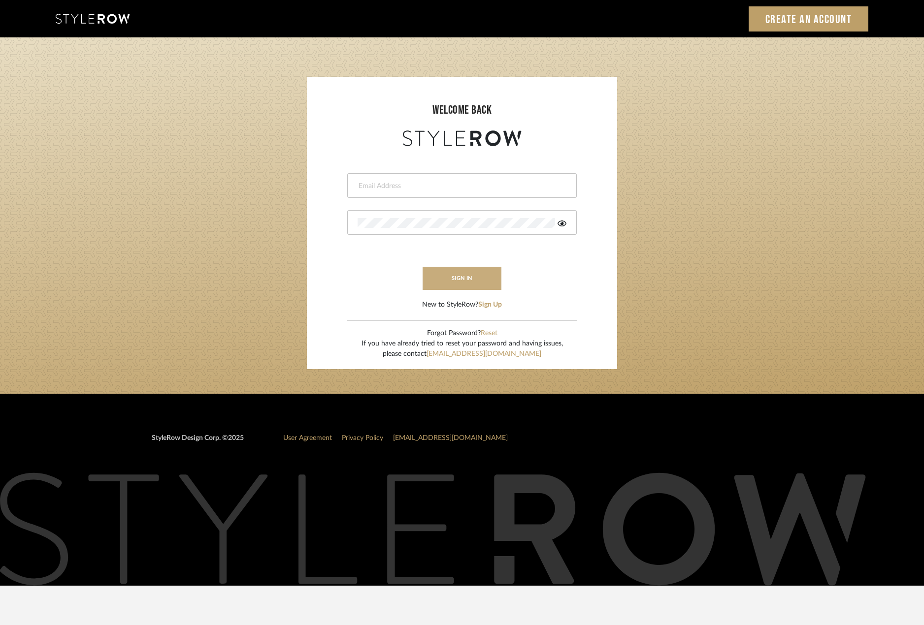
type input "[PERSON_NAME][EMAIL_ADDRESS][DOMAIN_NAME]"
click at [472, 271] on button "sign in" at bounding box center [461, 278] width 79 height 23
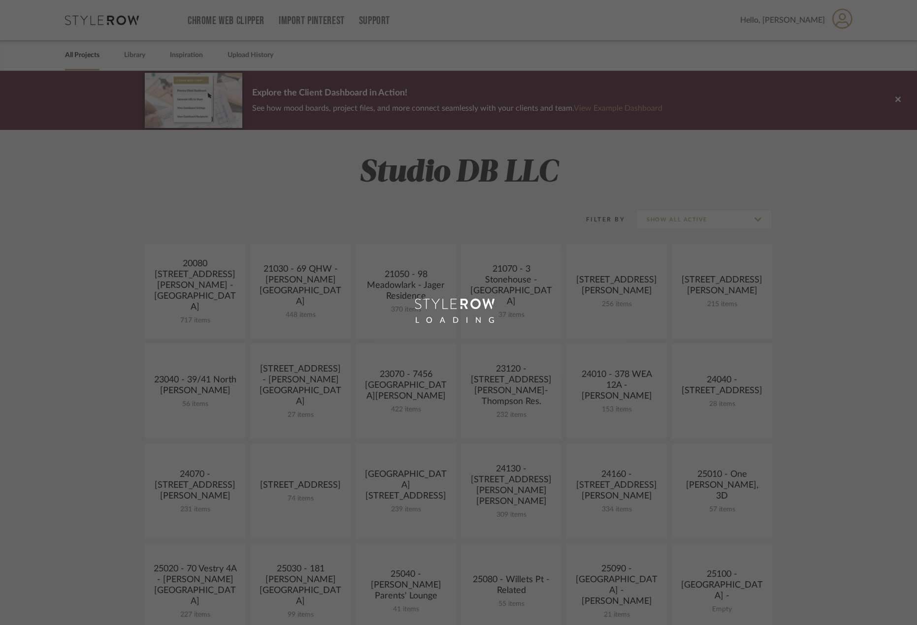
scroll to position [295, 0]
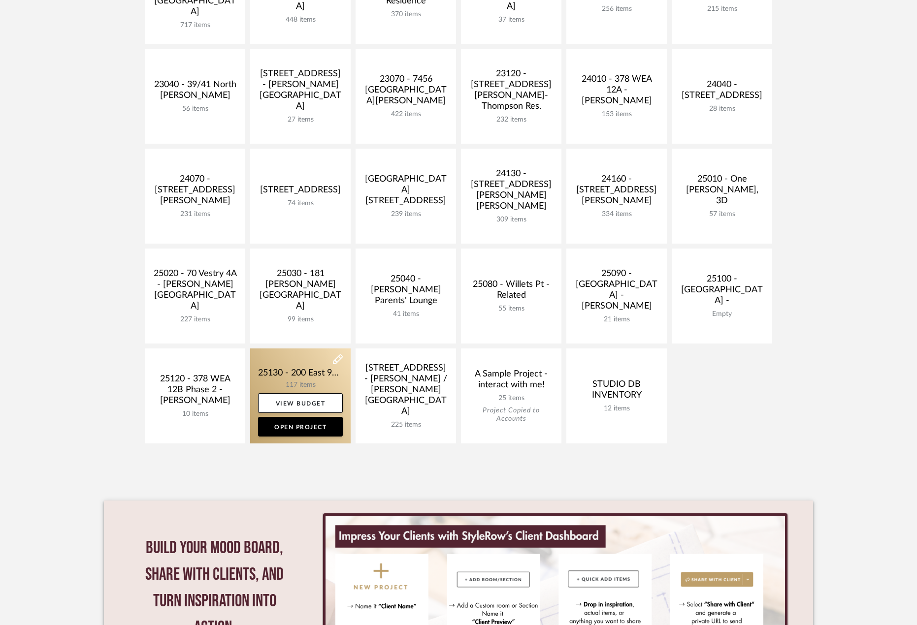
click at [312, 371] on link at bounding box center [300, 396] width 100 height 95
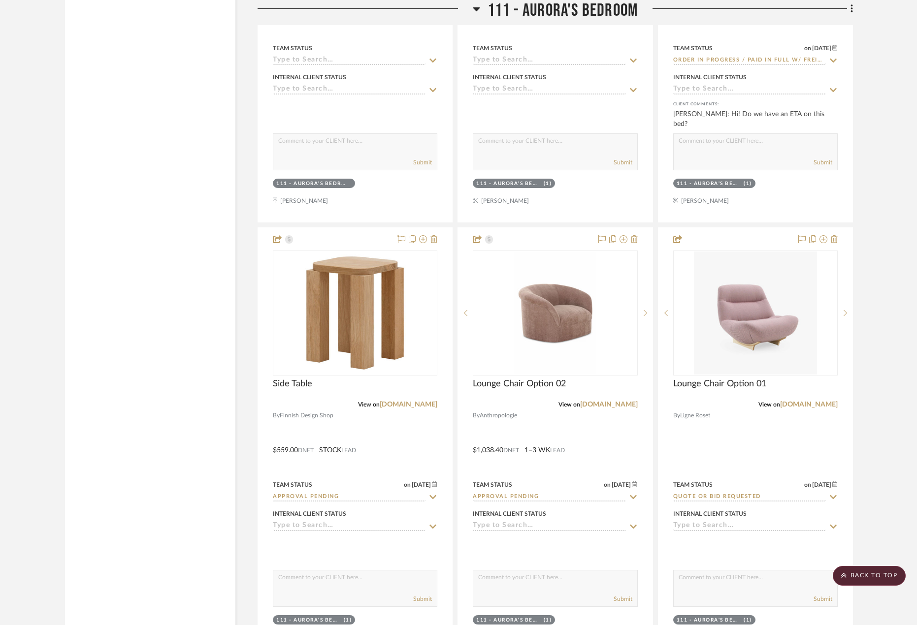
scroll to position [5563, 0]
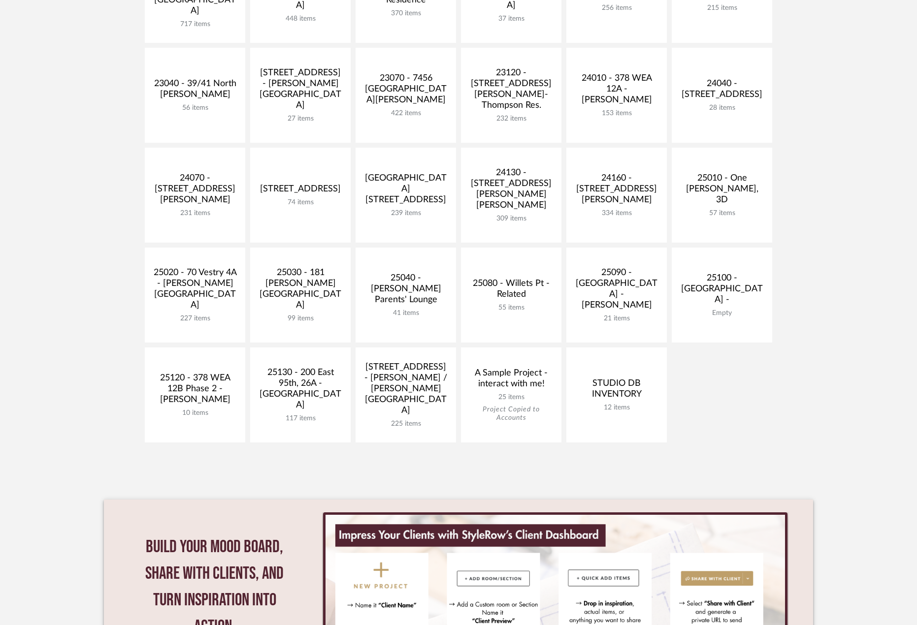
scroll to position [295, 0]
